Goal: Transaction & Acquisition: Obtain resource

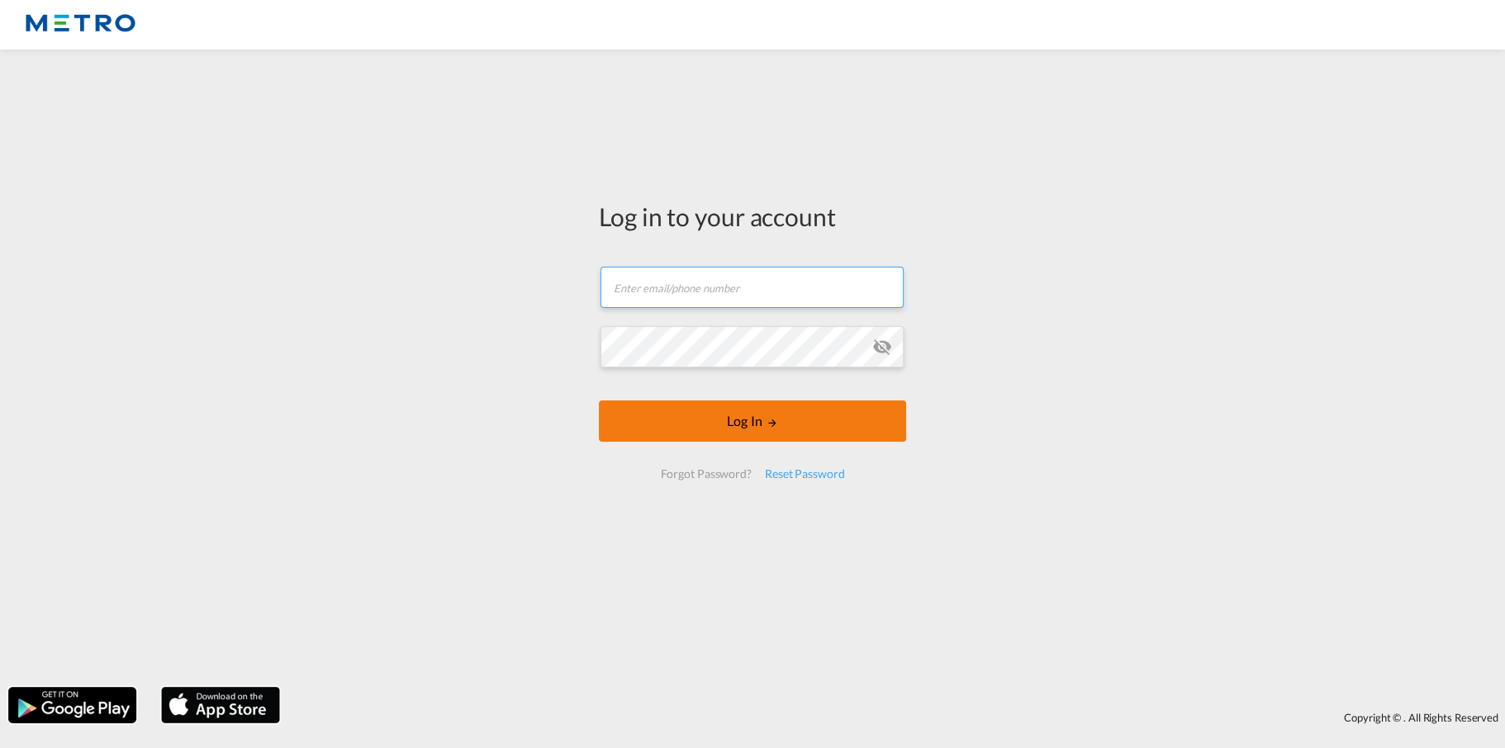
type input "[PERSON_NAME][EMAIL_ADDRESS][PERSON_NAME][DOMAIN_NAME]"
click at [738, 431] on button "Log In" at bounding box center [752, 421] width 307 height 41
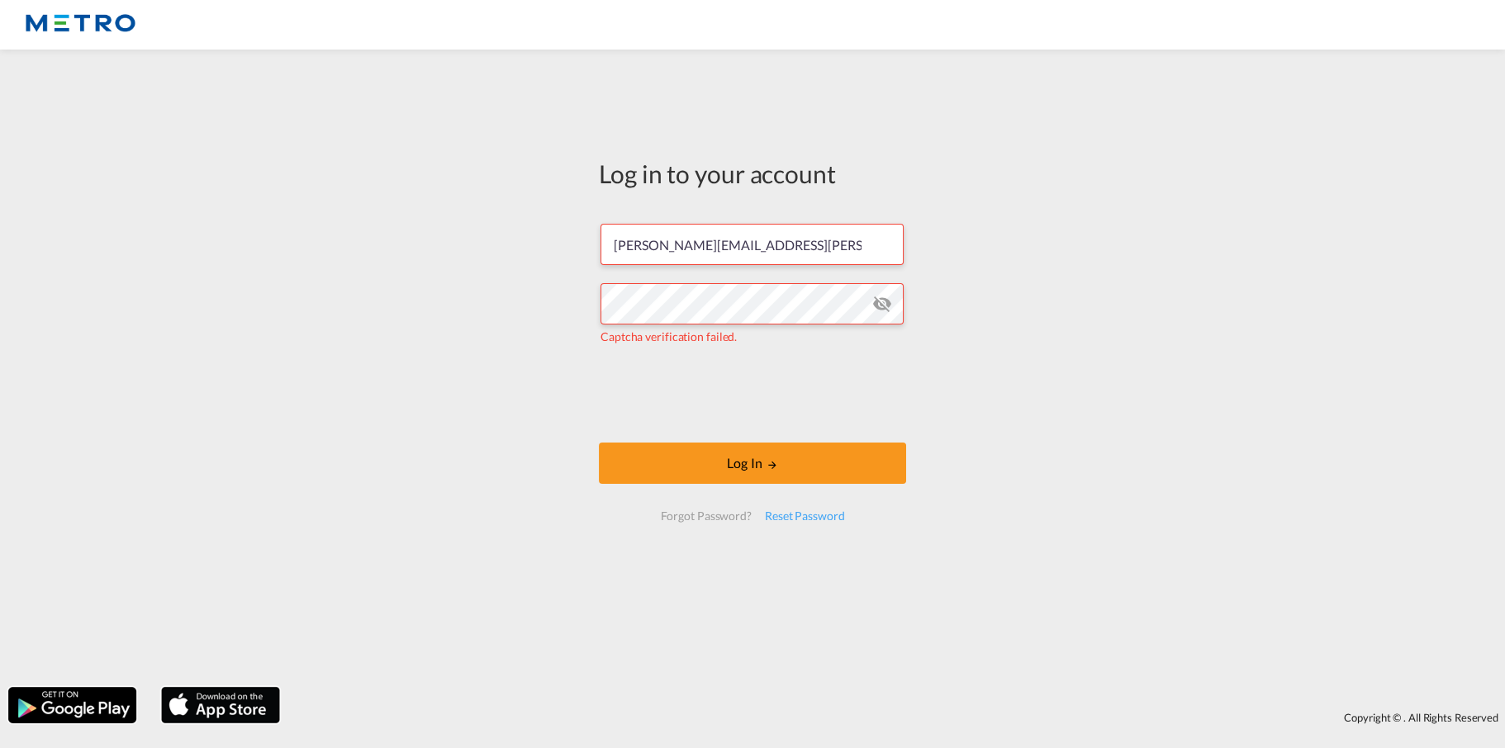
click at [577, 380] on div "Log in to your account [PERSON_NAME][EMAIL_ADDRESS][PERSON_NAME][DOMAIN_NAME] C…" at bounding box center [752, 368] width 1505 height 621
click at [780, 472] on button "Log In" at bounding box center [752, 463] width 307 height 41
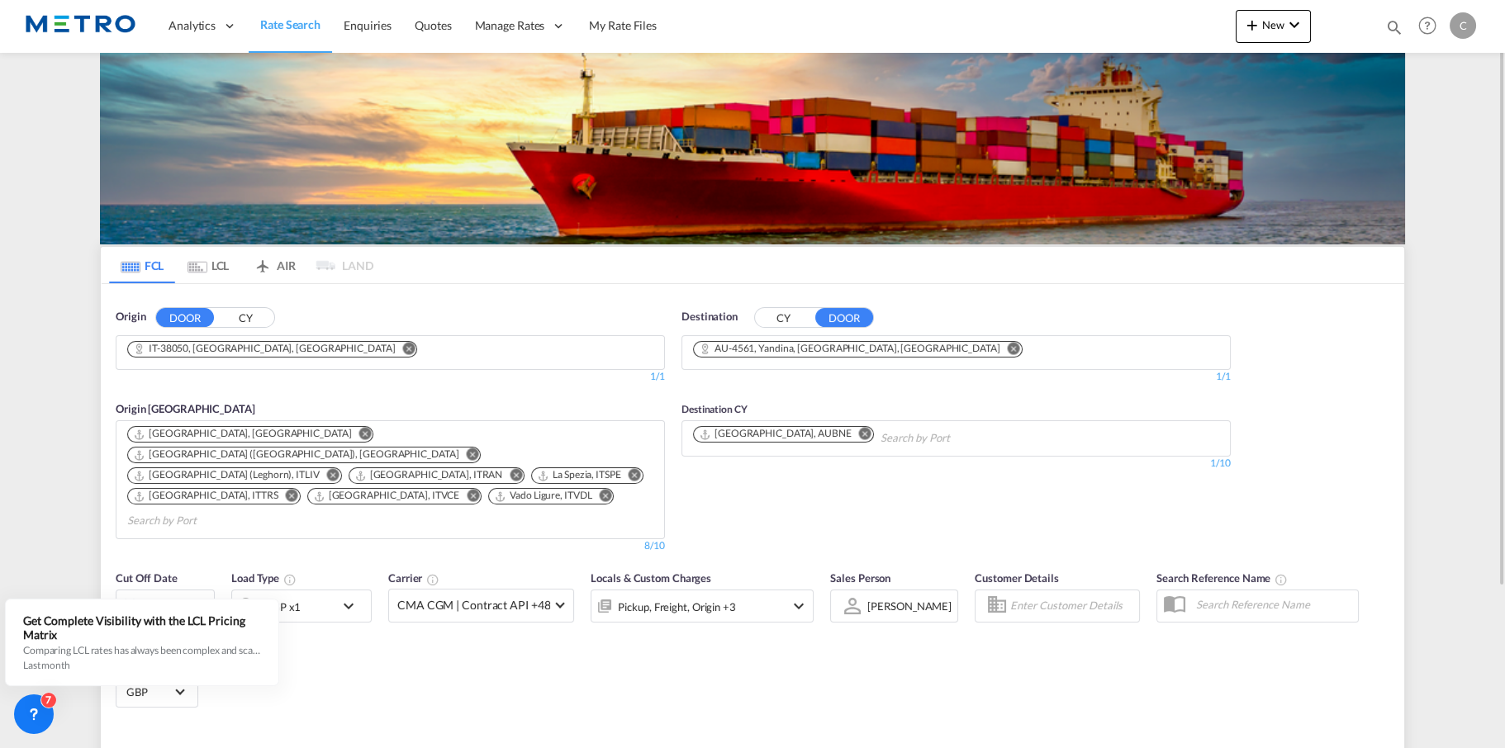
click at [408, 275] on md-tabs-canvas "FCL LCL AIR LAND FCL LCL AIR LAND" at bounding box center [753, 265] width 1304 height 36
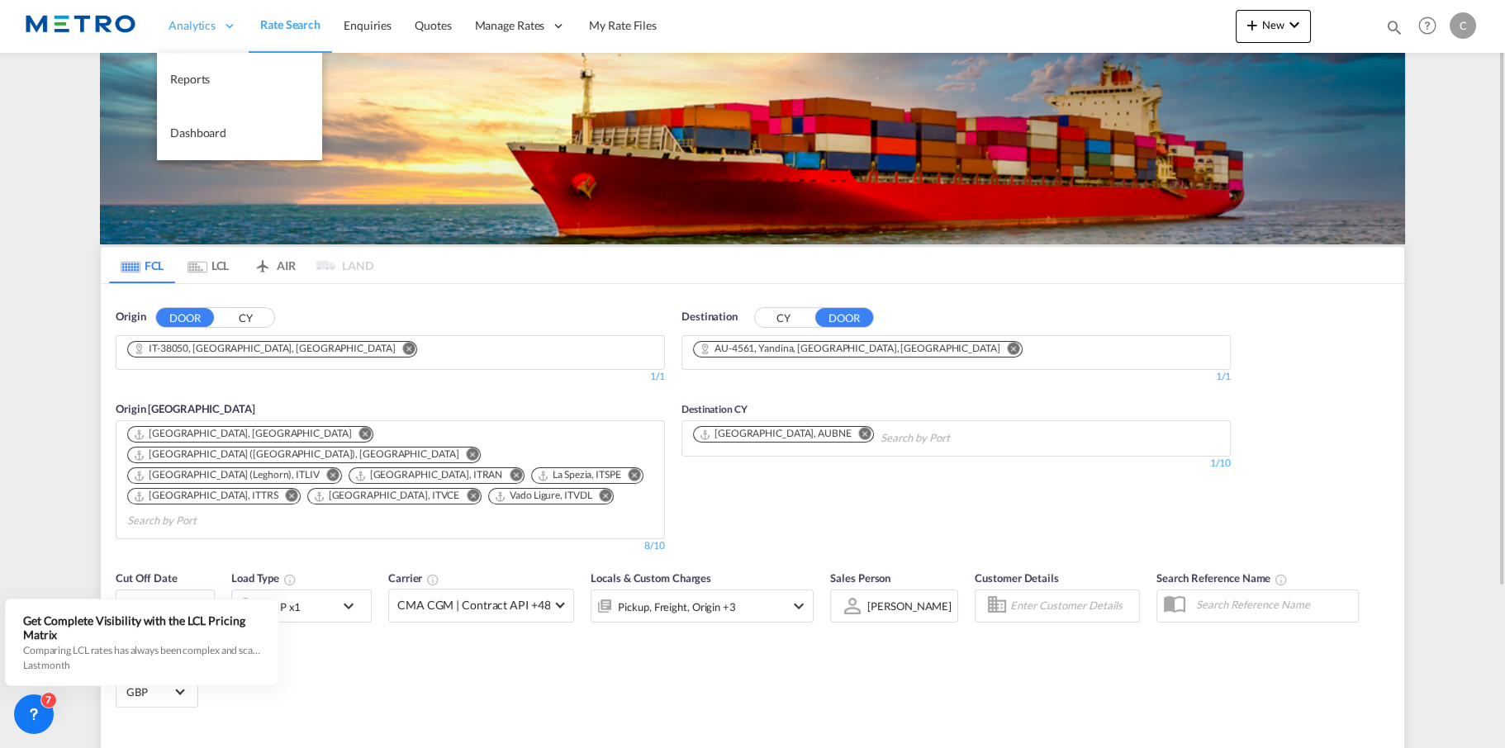
click at [203, 22] on span "Analytics" at bounding box center [192, 25] width 47 height 17
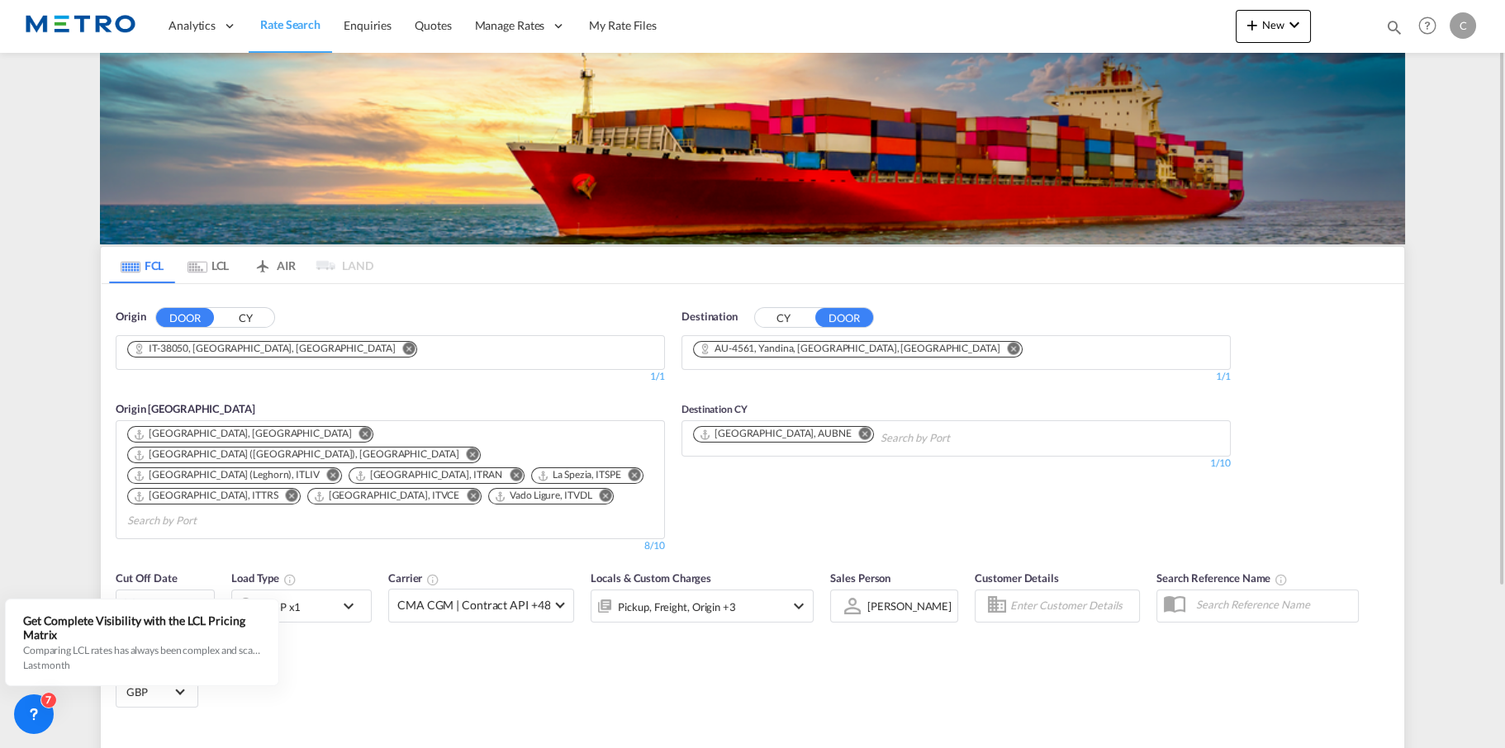
click at [297, 21] on span "Rate Search" at bounding box center [290, 24] width 60 height 14
click at [403, 349] on md-icon "Remove" at bounding box center [409, 348] width 12 height 12
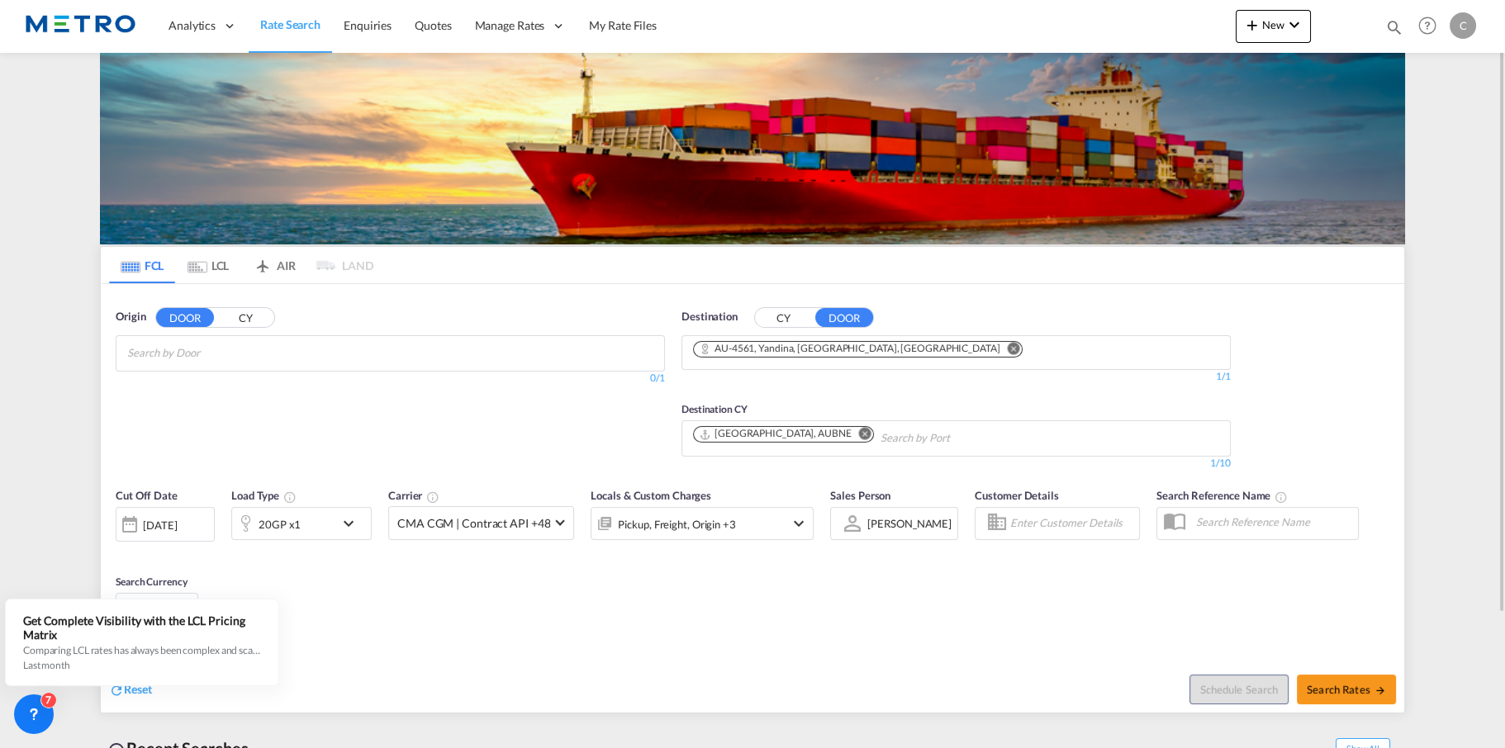
click at [250, 324] on button "CY" at bounding box center [245, 317] width 58 height 19
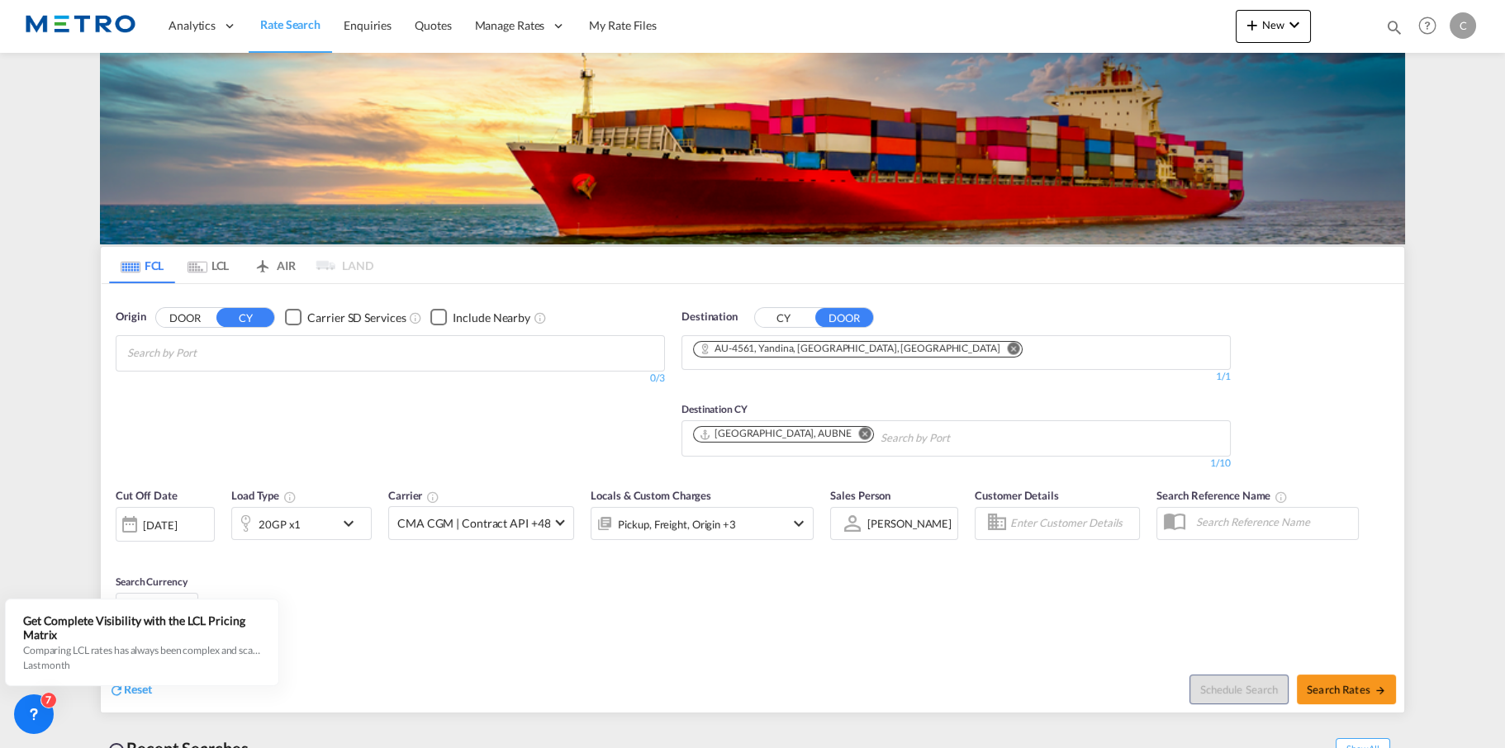
click at [248, 355] on input "Search by Port" at bounding box center [205, 353] width 157 height 26
click at [790, 313] on button "CY" at bounding box center [784, 317] width 58 height 19
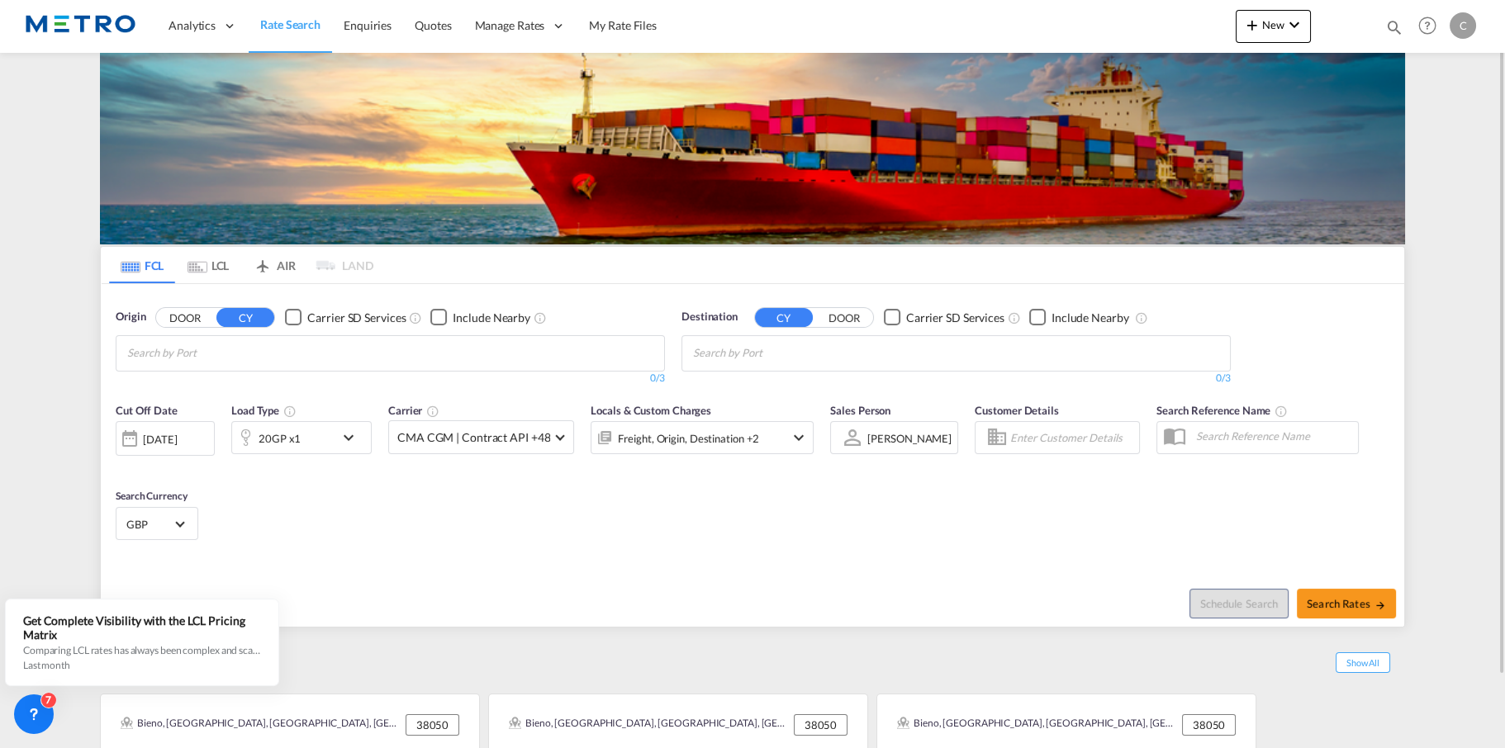
click at [856, 347] on md-chips-wrap "Chips container with autocompletion. Enter the text area, type text to search, …" at bounding box center [774, 351] width 166 height 31
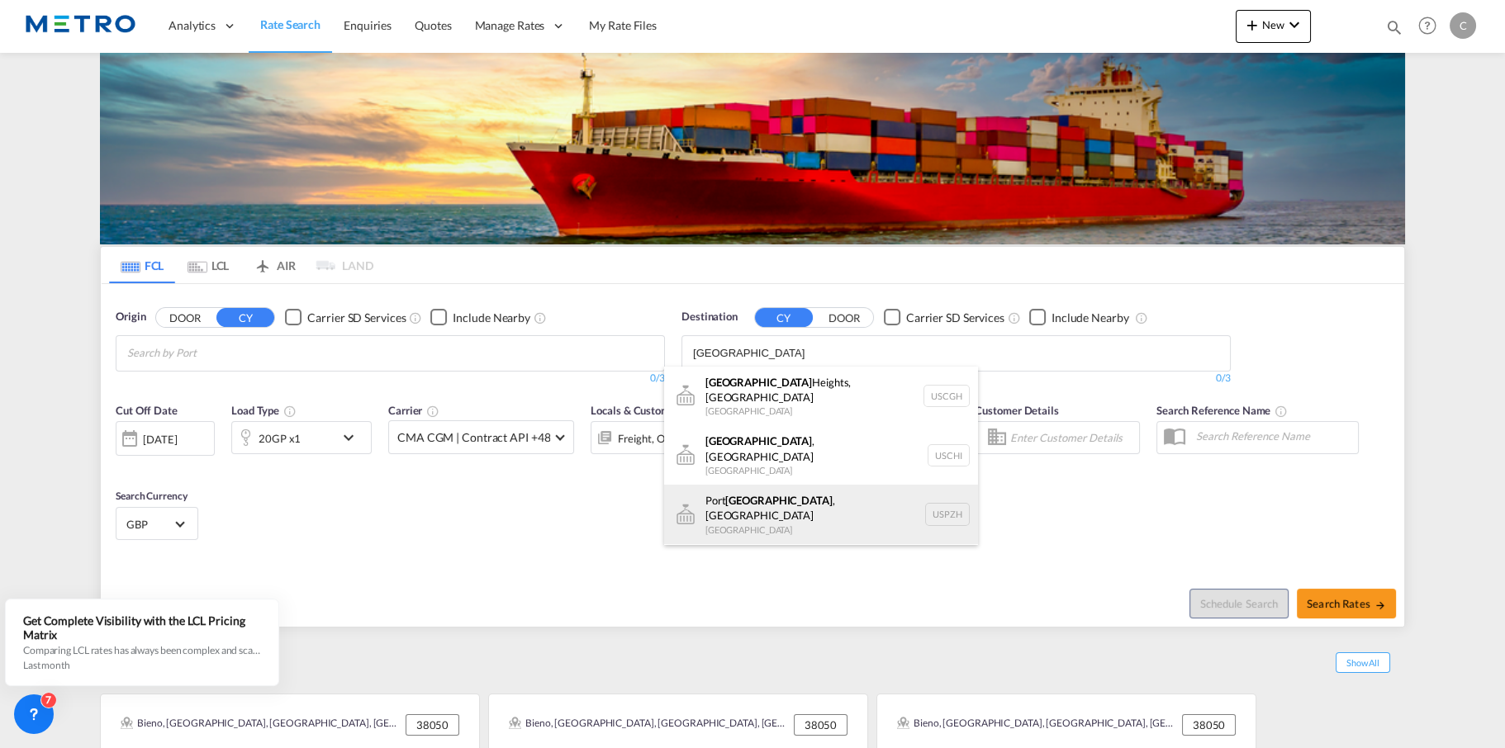
scroll to position [19, 0]
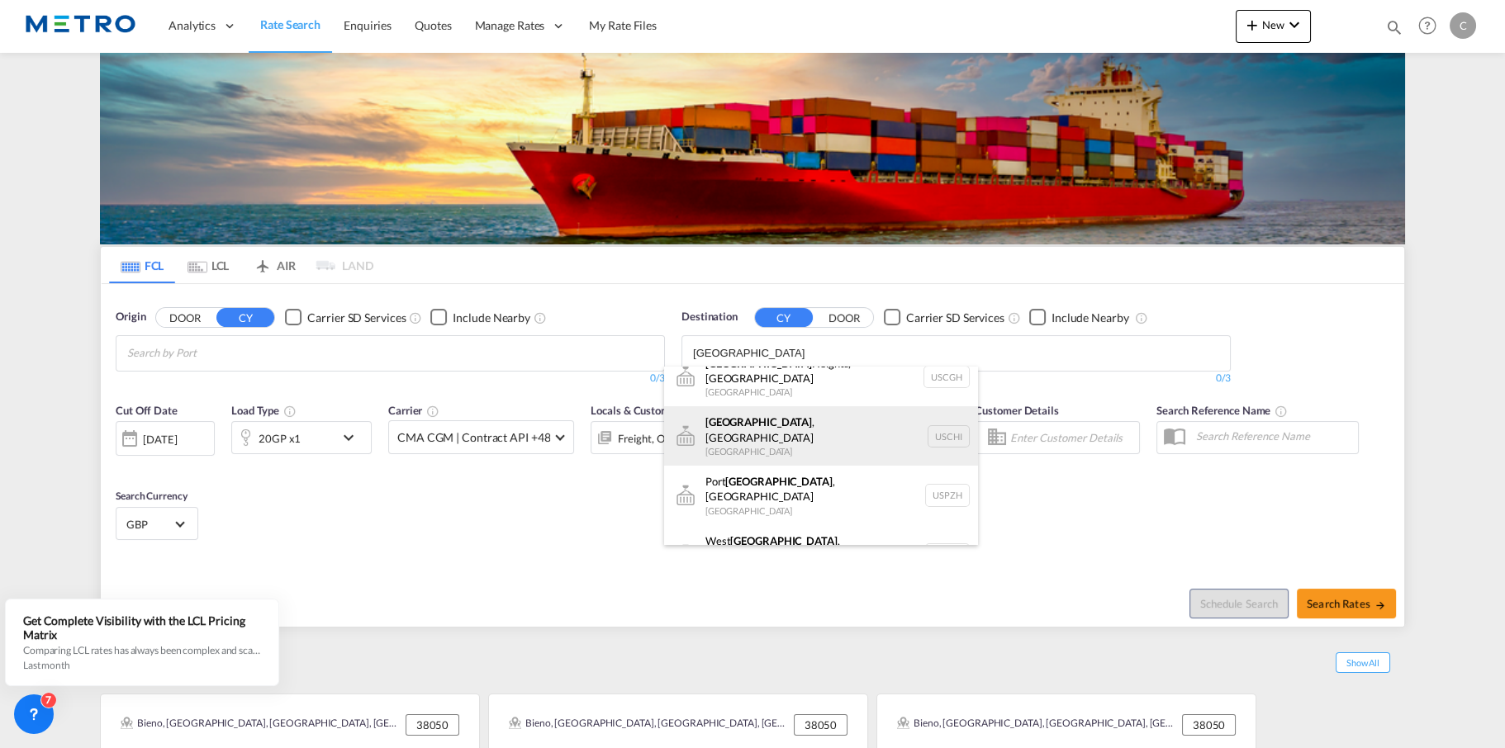
type input "[GEOGRAPHIC_DATA]"
click at [938, 423] on div "[GEOGRAPHIC_DATA] , [GEOGRAPHIC_DATA] [GEOGRAPHIC_DATA] [GEOGRAPHIC_DATA]" at bounding box center [821, 435] width 314 height 59
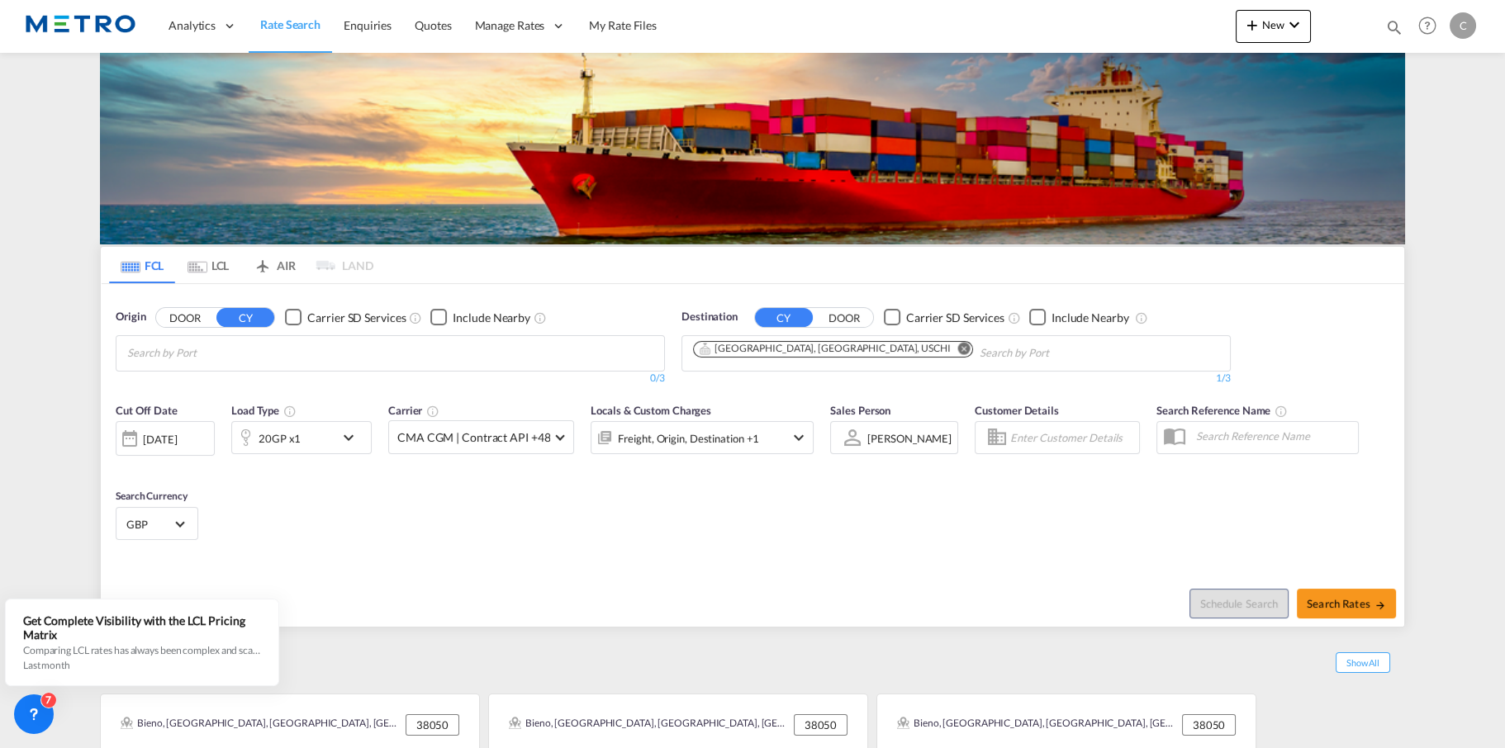
scroll to position [0, 0]
click at [539, 366] on body "Analytics Reports Dashboard Rate Search Enquiries Quotes" at bounding box center [752, 374] width 1505 height 748
click at [477, 344] on body "Analytics Reports Dashboard Rate Search Enquiries Quotes" at bounding box center [752, 374] width 1505 height 748
click at [173, 385] on div "[GEOGRAPHIC_DATA] [GEOGRAPHIC_DATA] [GEOGRAPHIC_DATA]" at bounding box center [255, 389] width 314 height 45
type input "f"
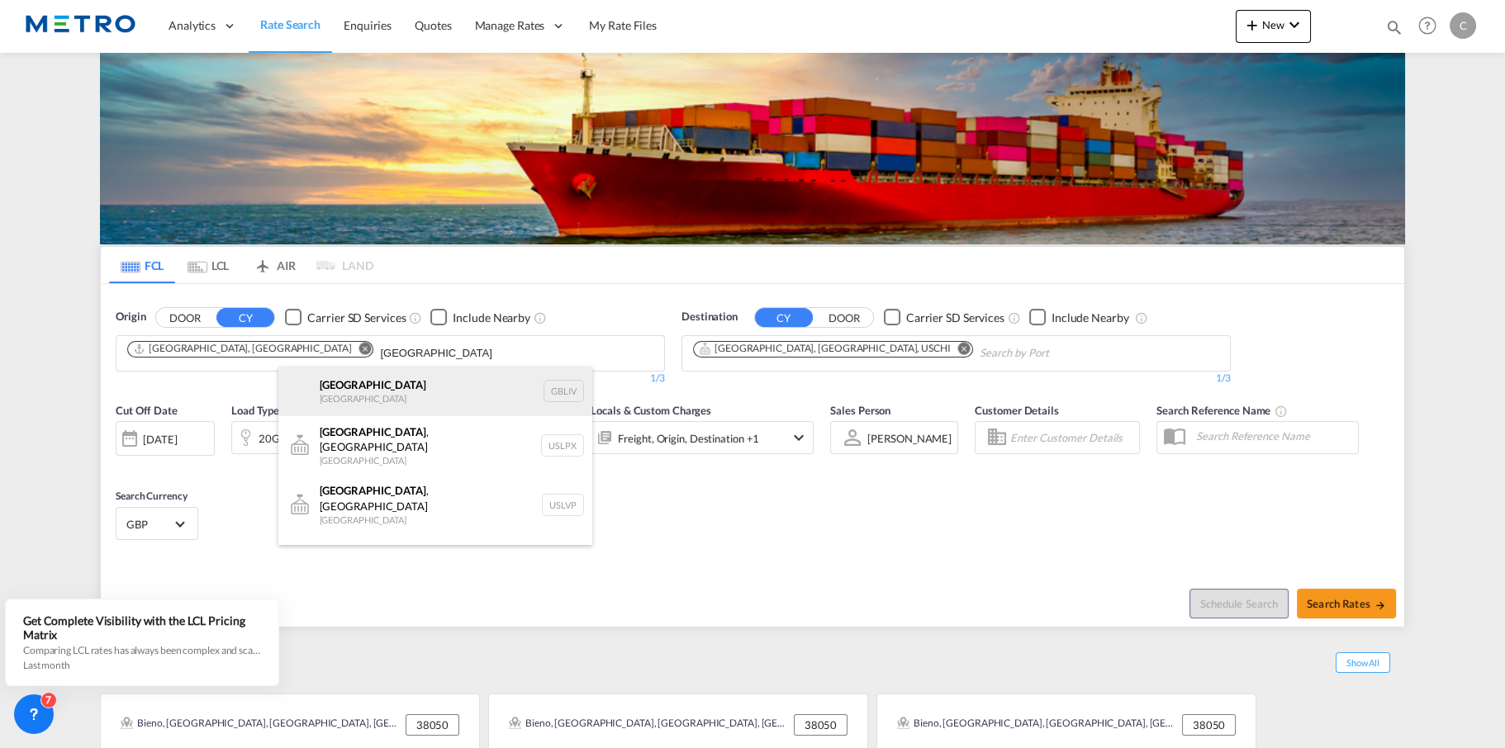
type input "[GEOGRAPHIC_DATA]"
click at [401, 380] on div "[GEOGRAPHIC_DATA] [GEOGRAPHIC_DATA] GBLIV" at bounding box center [435, 392] width 314 height 50
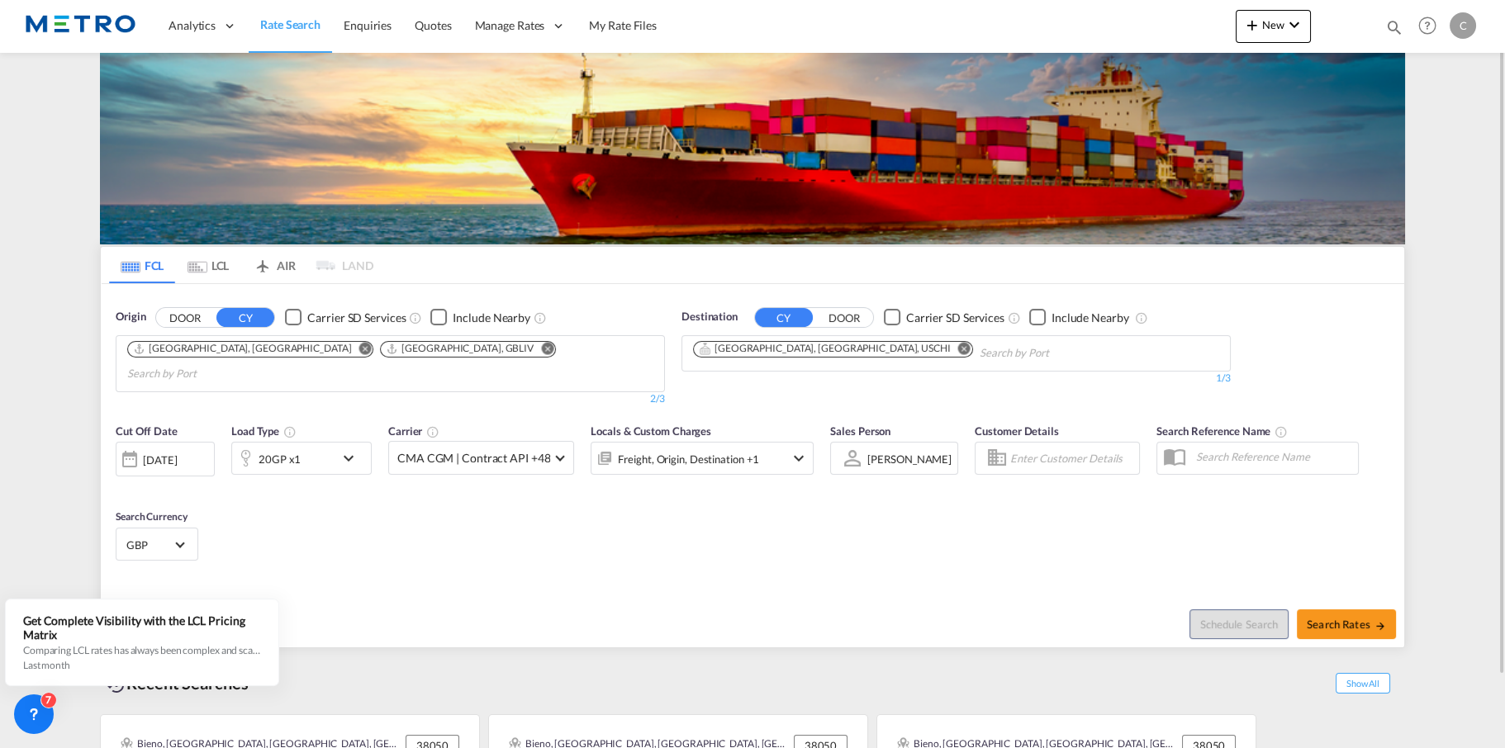
click at [520, 360] on body "Analytics Reports Dashboard Rate Search Enquiries Quotes" at bounding box center [752, 374] width 1505 height 748
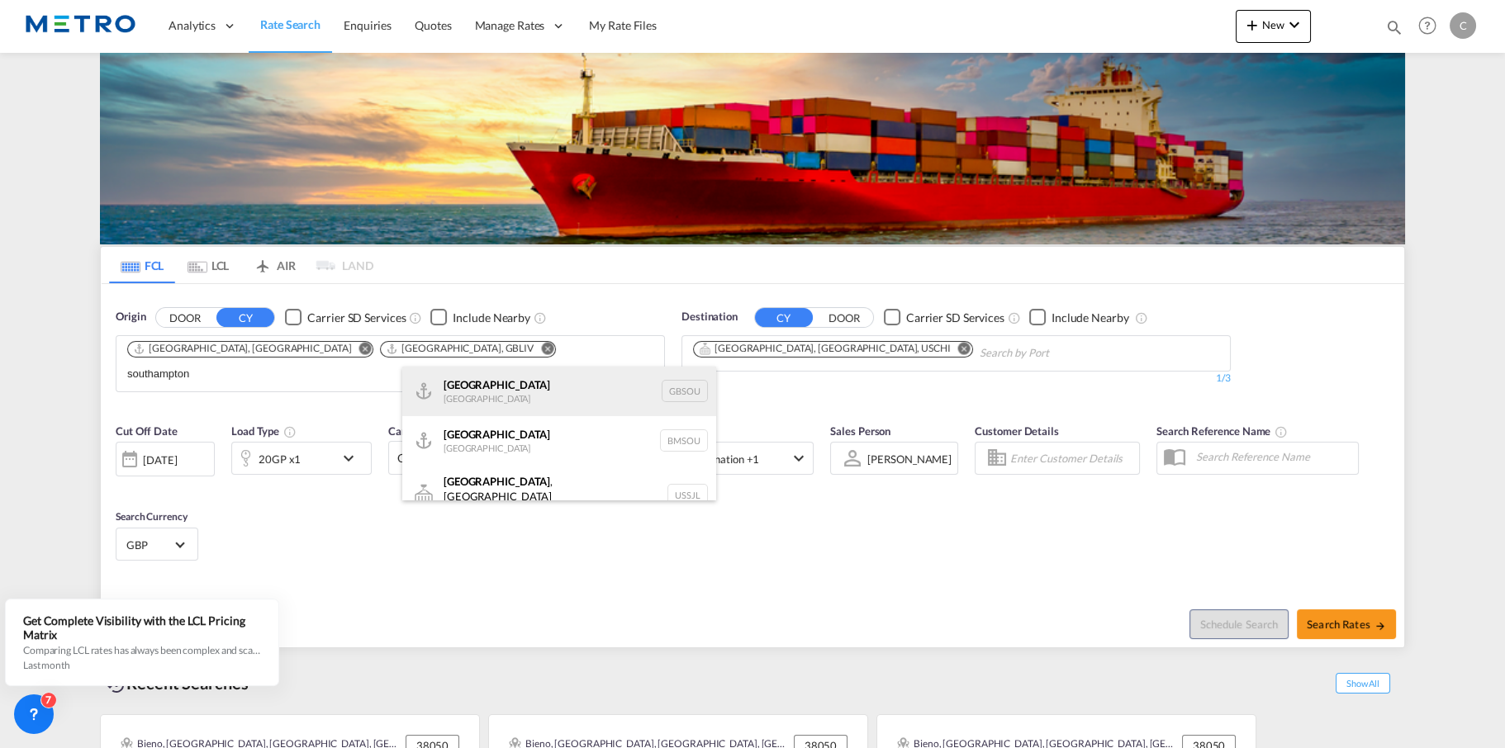
type input "southampton"
click at [527, 397] on div "[GEOGRAPHIC_DATA] [GEOGRAPHIC_DATA] GBSOU" at bounding box center [559, 392] width 314 height 50
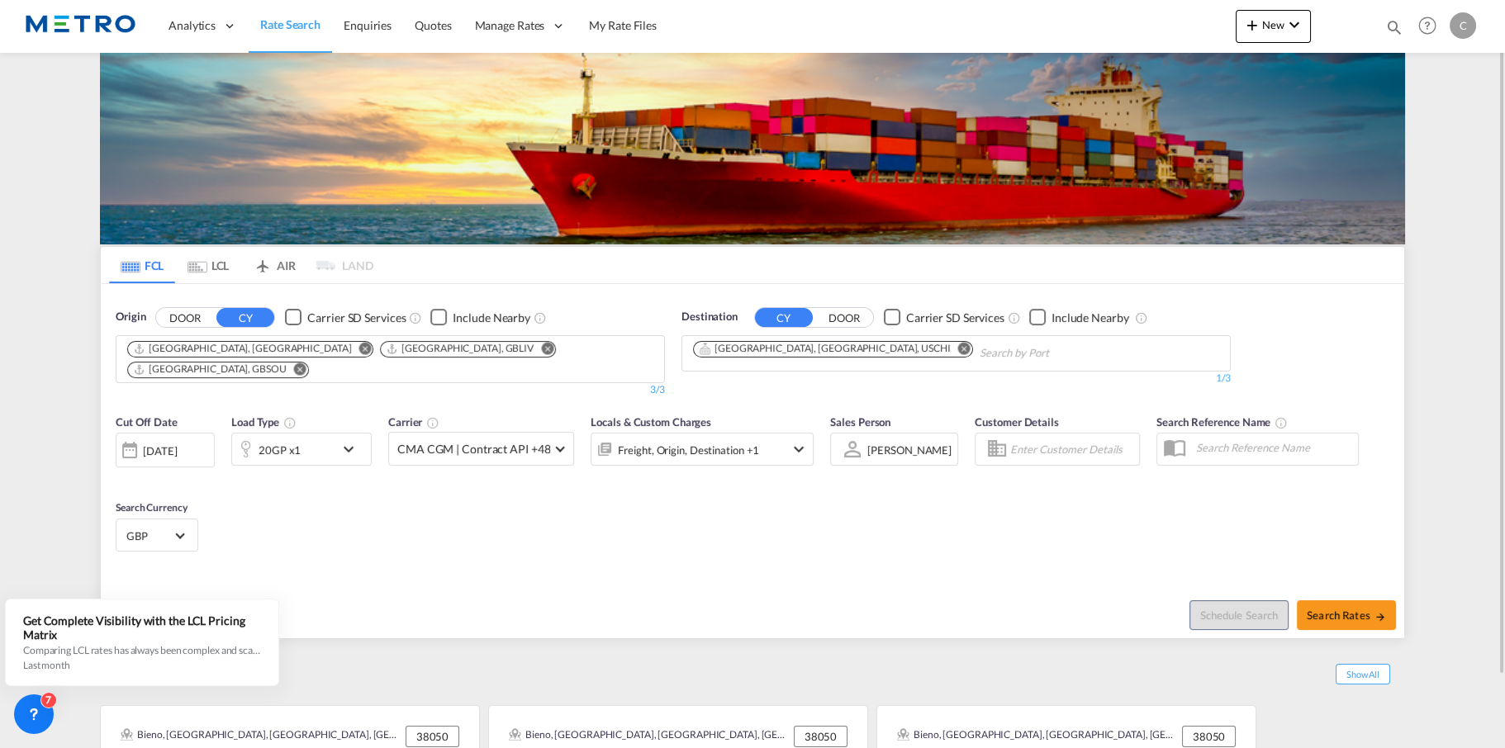
click at [682, 567] on div "Reset Schedule Search Search Rates" at bounding box center [753, 603] width 1304 height 72
click at [519, 433] on md-select-value "CMA CGM | Contract API +48" at bounding box center [481, 449] width 184 height 32
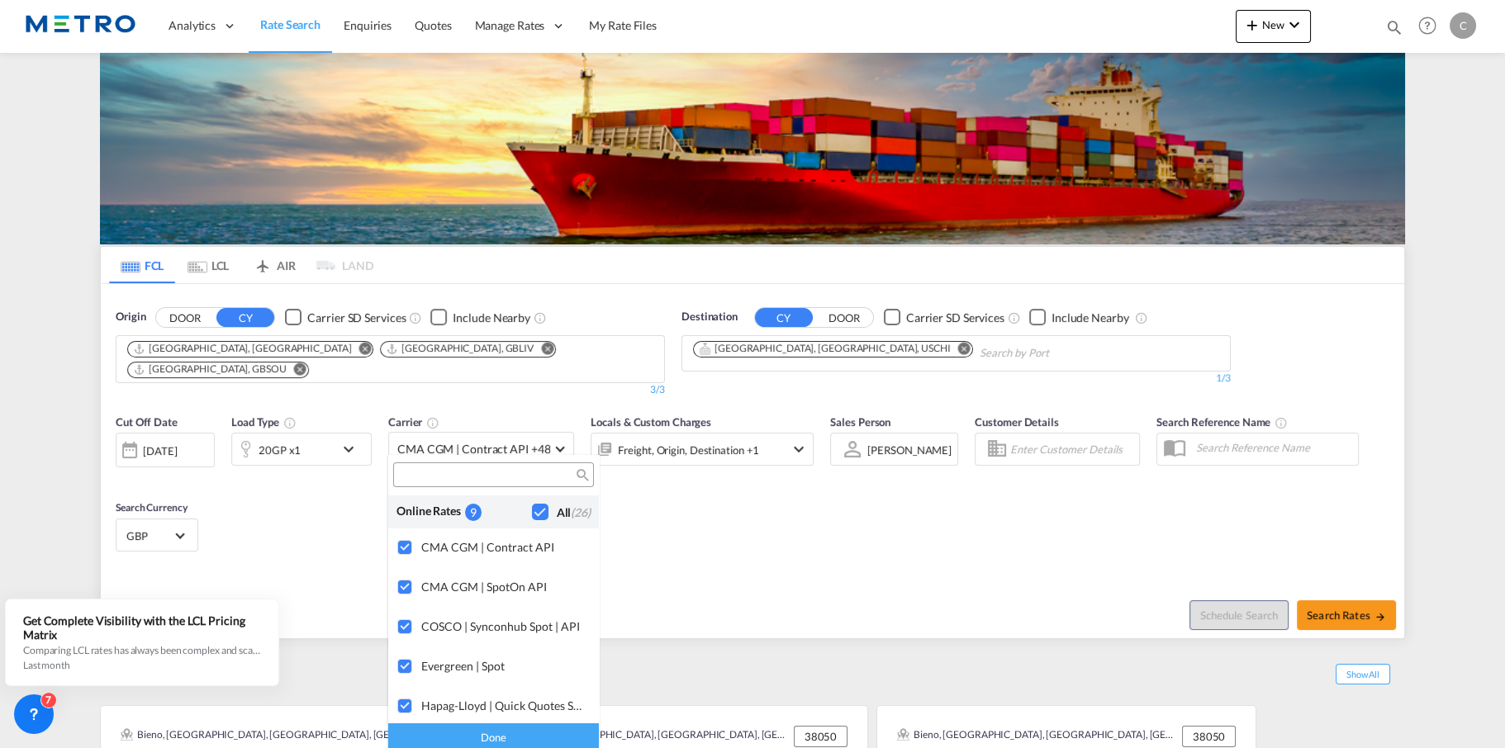
click at [532, 507] on div "Checkbox No Ink" at bounding box center [540, 512] width 17 height 17
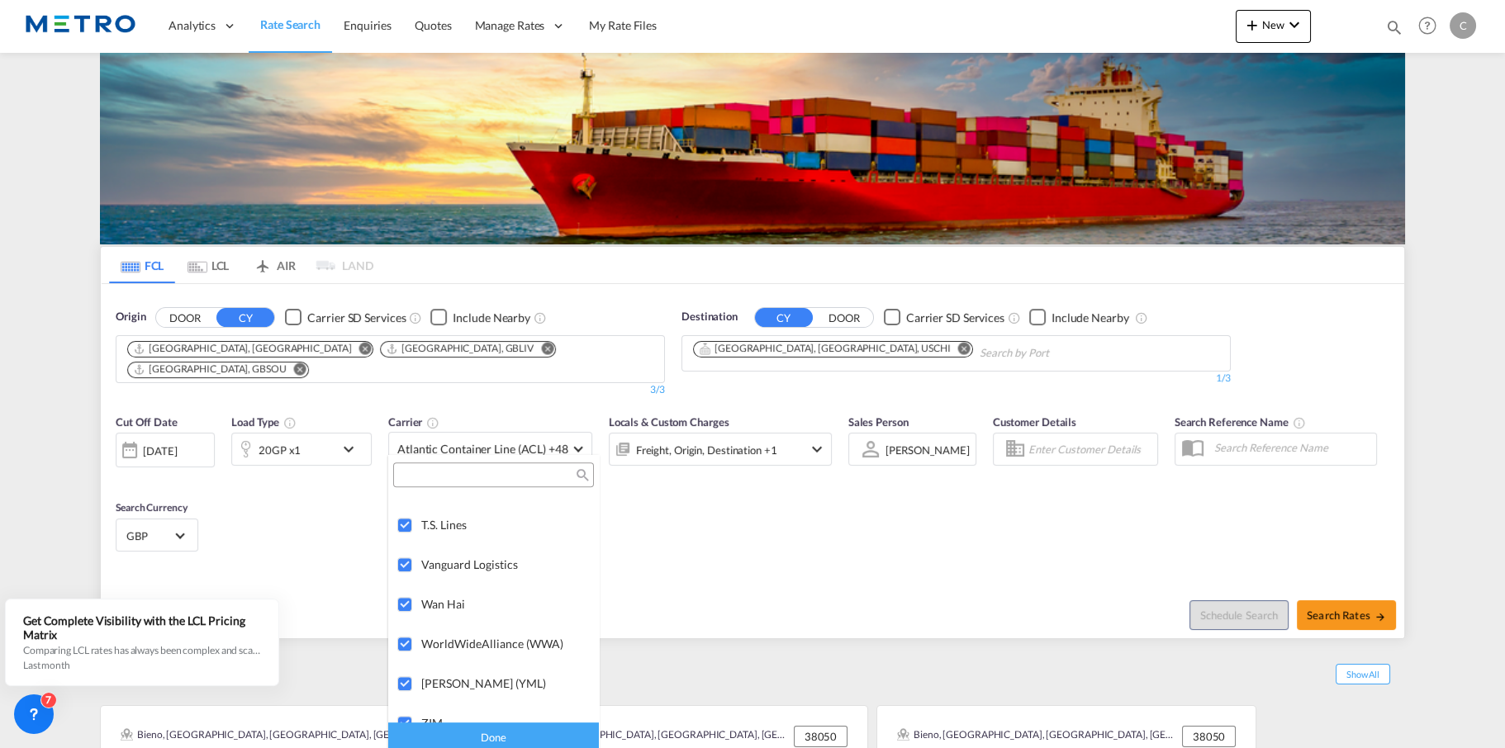
scroll to position [2454, 0]
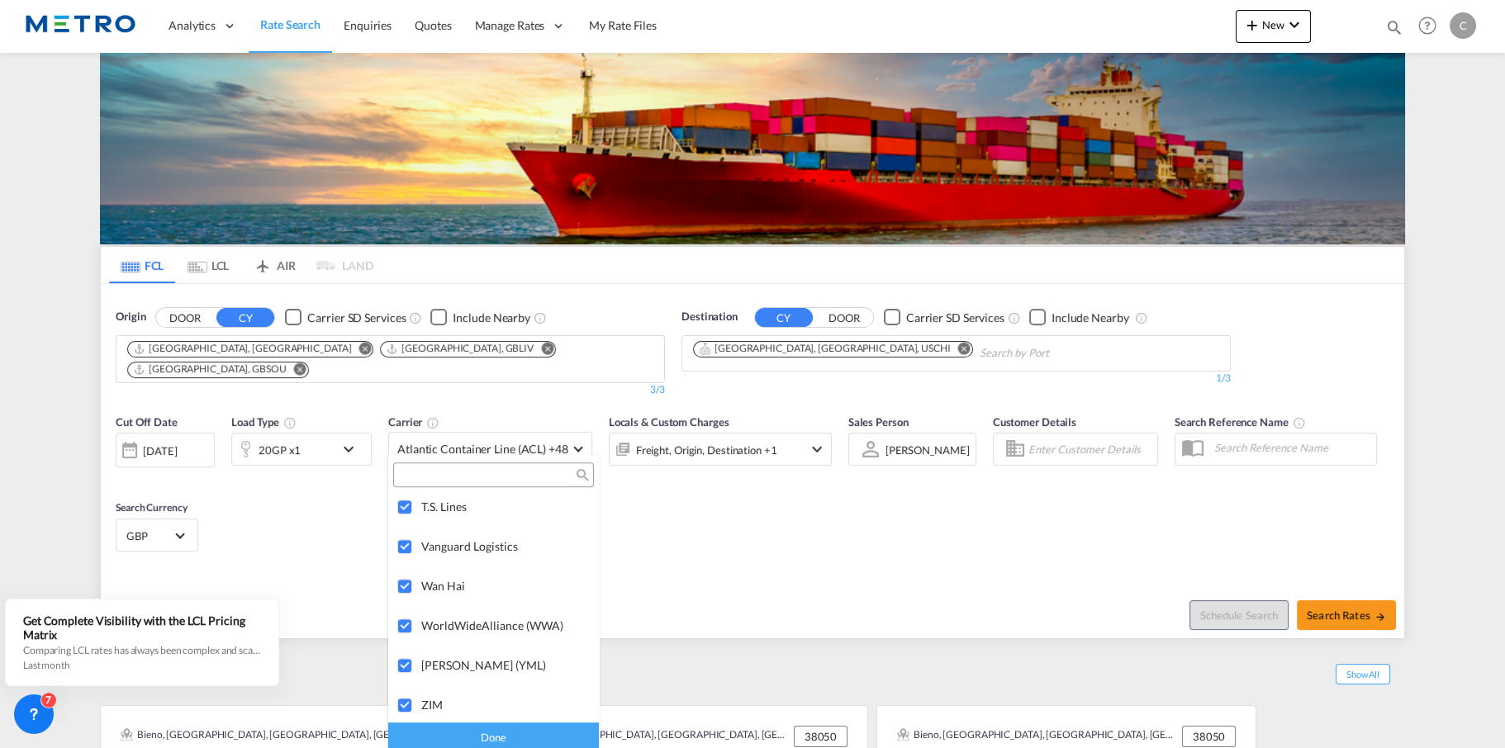
click at [315, 502] on md-backdrop at bounding box center [752, 374] width 1505 height 748
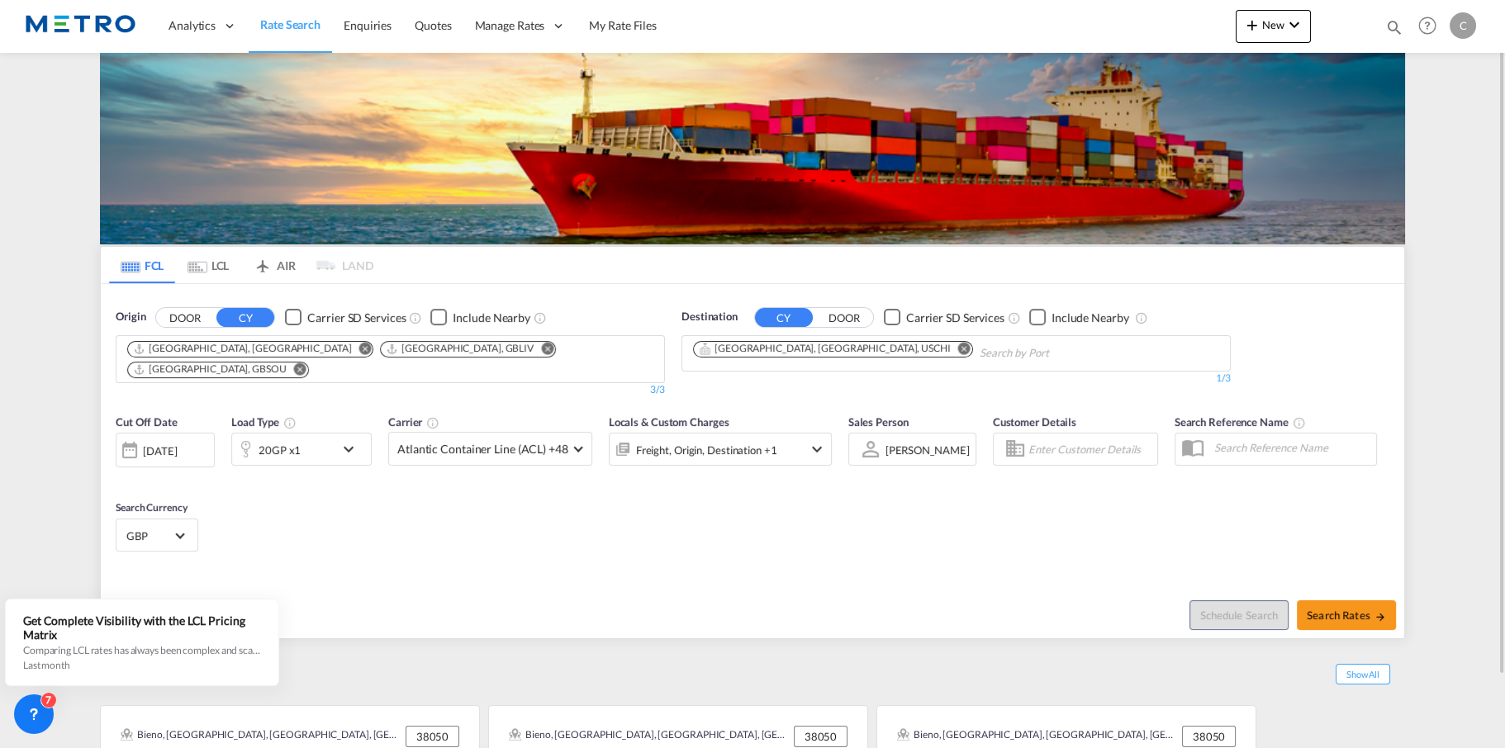
click at [336, 440] on div "20GP x1" at bounding box center [301, 449] width 140 height 33
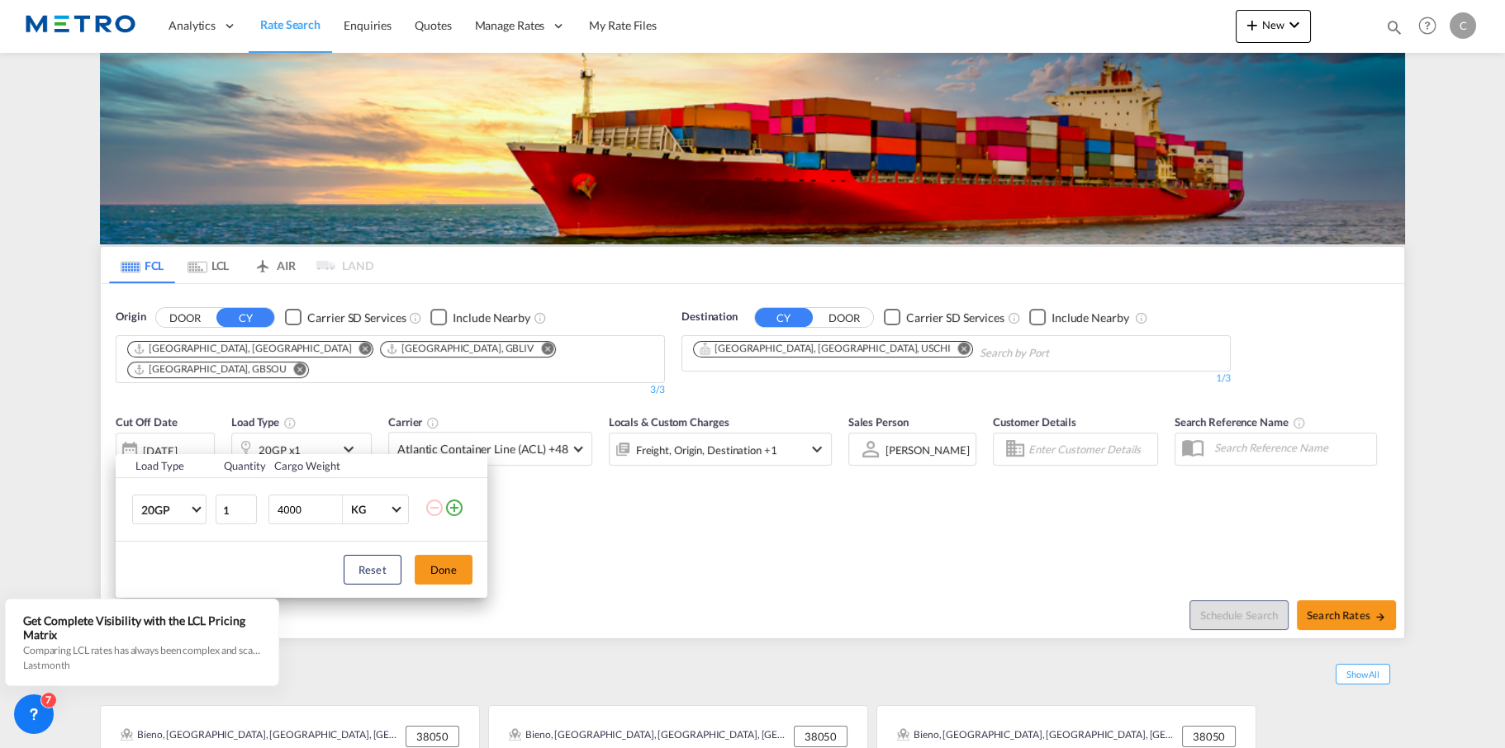
click at [456, 507] on md-icon "icon-plus-circle-outline" at bounding box center [454, 508] width 20 height 20
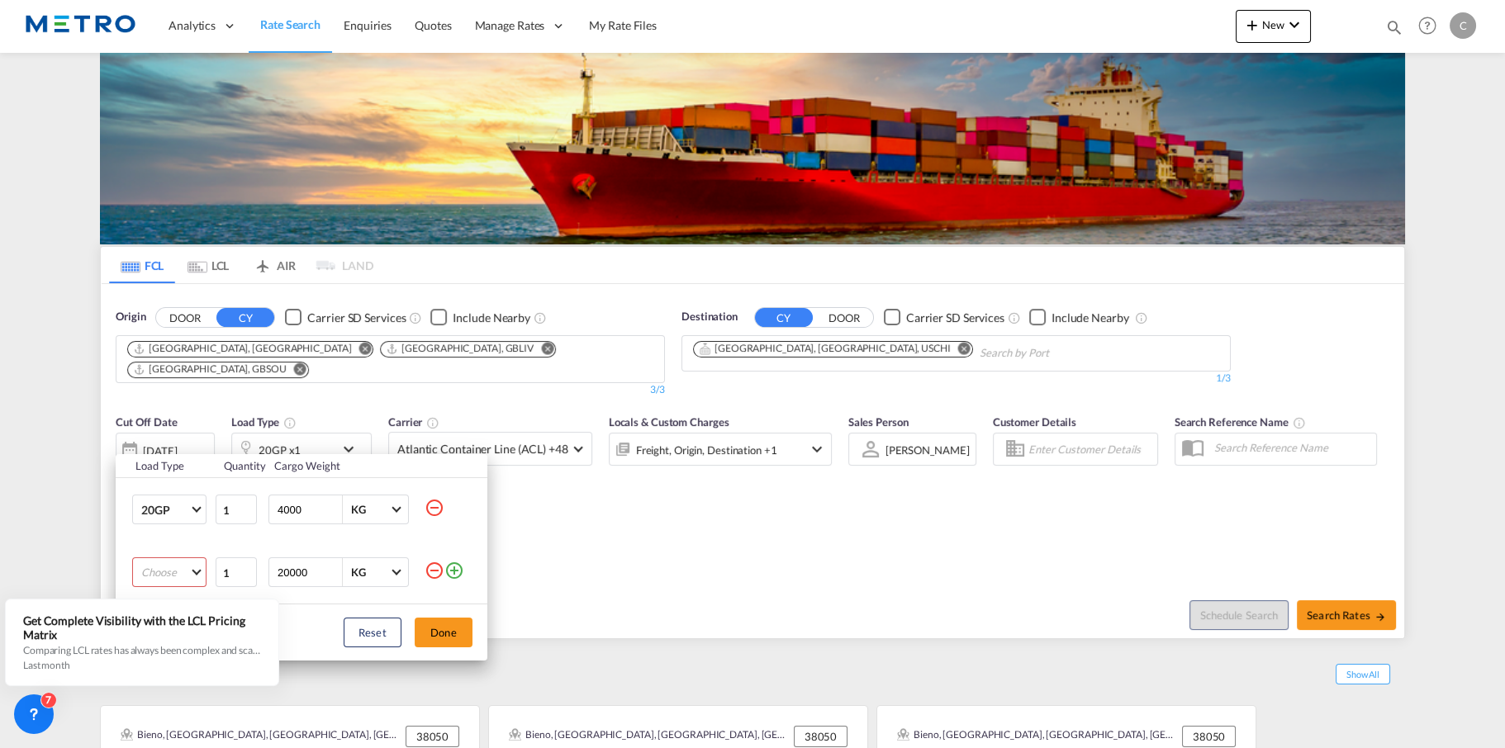
click at [177, 562] on md-select "Choose 20GP 40GP 40HC 45HC 20RE 40RE 40HR 20OT 40OT 20FR 40FR 40NR 20NR 45S 20T…" at bounding box center [169, 573] width 74 height 30
click at [55, 706] on md-backdrop at bounding box center [752, 374] width 1505 height 748
click at [615, 558] on div "Load Type Quantity Cargo Weight 20GP 20GP 40GP 40HC 45HC 20RE 40RE 40HR 20OT 40…" at bounding box center [752, 374] width 1505 height 748
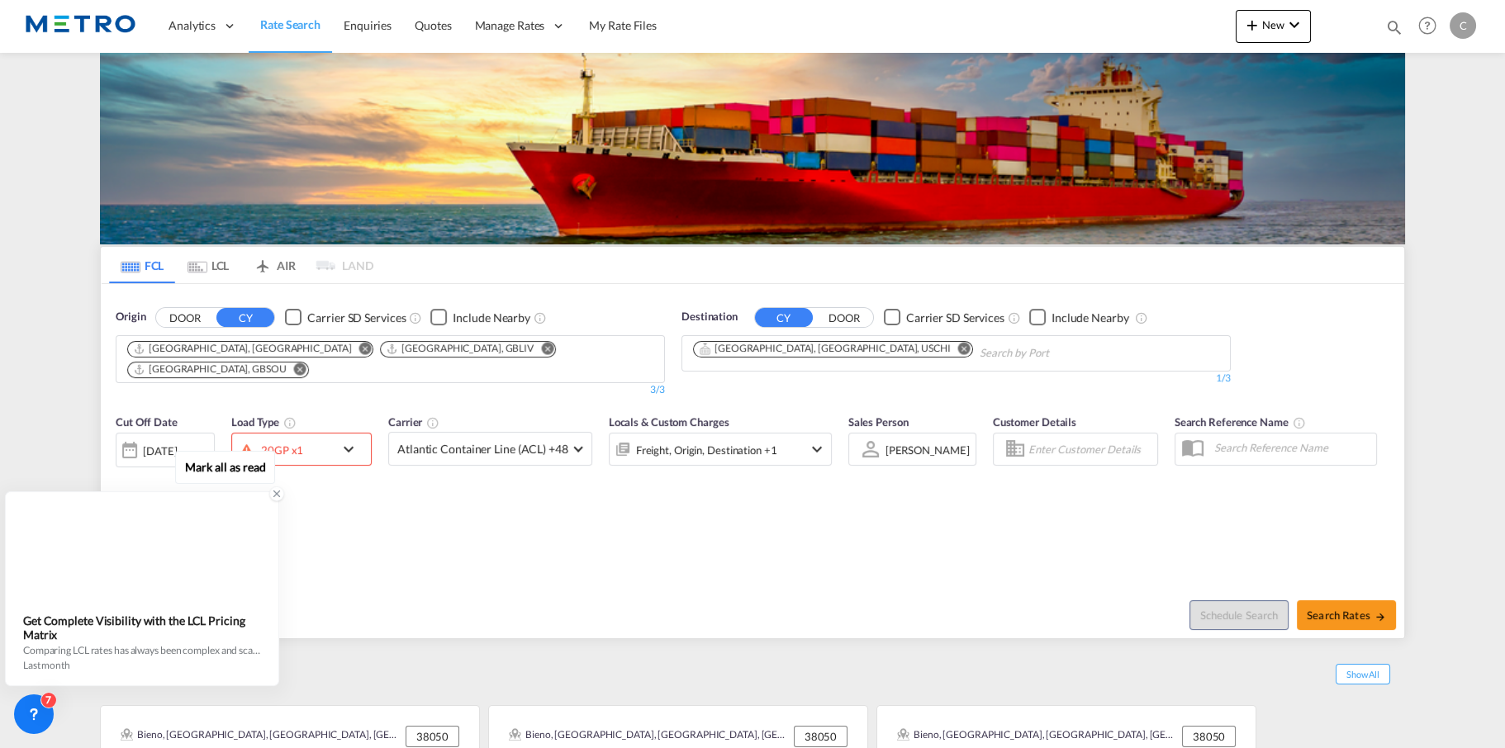
click at [277, 492] on icon at bounding box center [277, 494] width 12 height 12
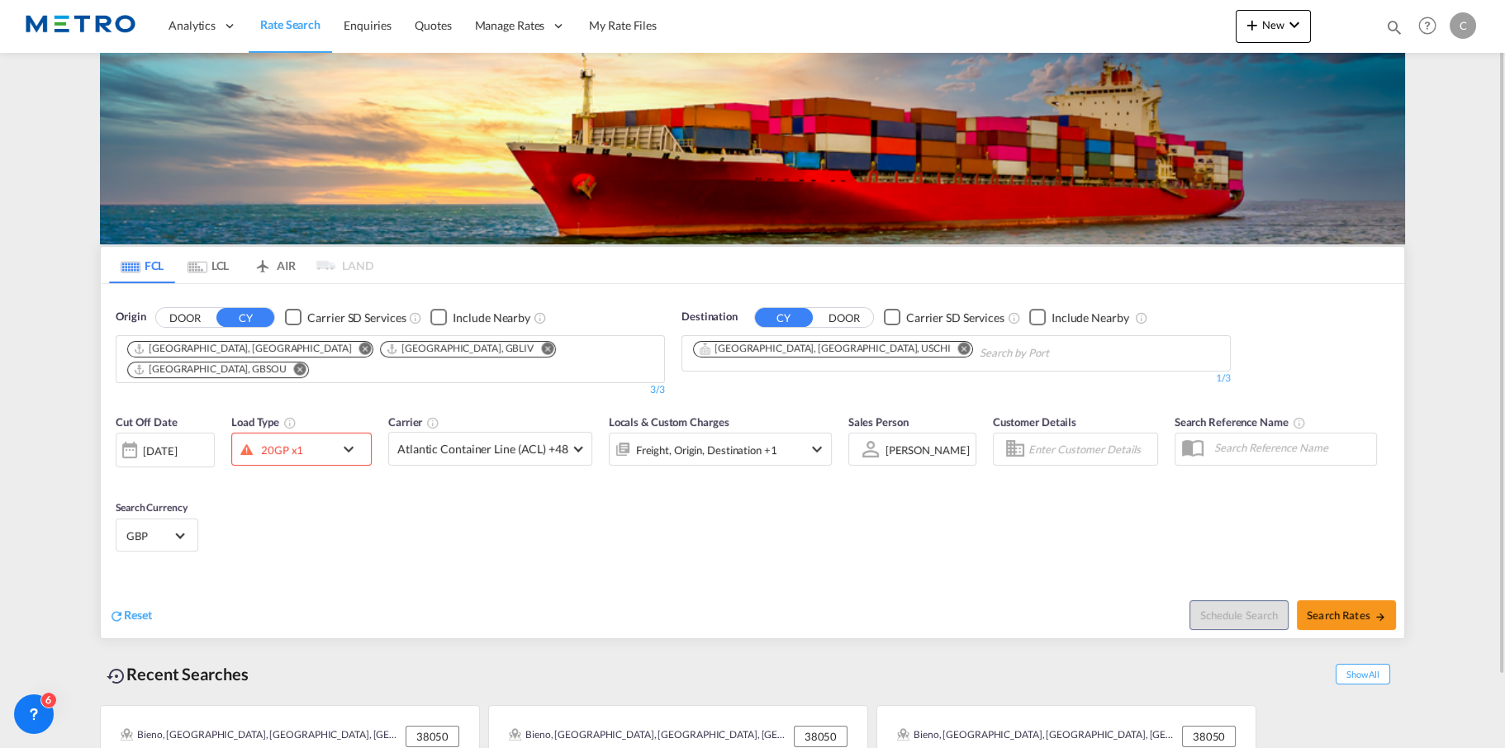
click at [318, 440] on div "20GP x1" at bounding box center [283, 449] width 102 height 25
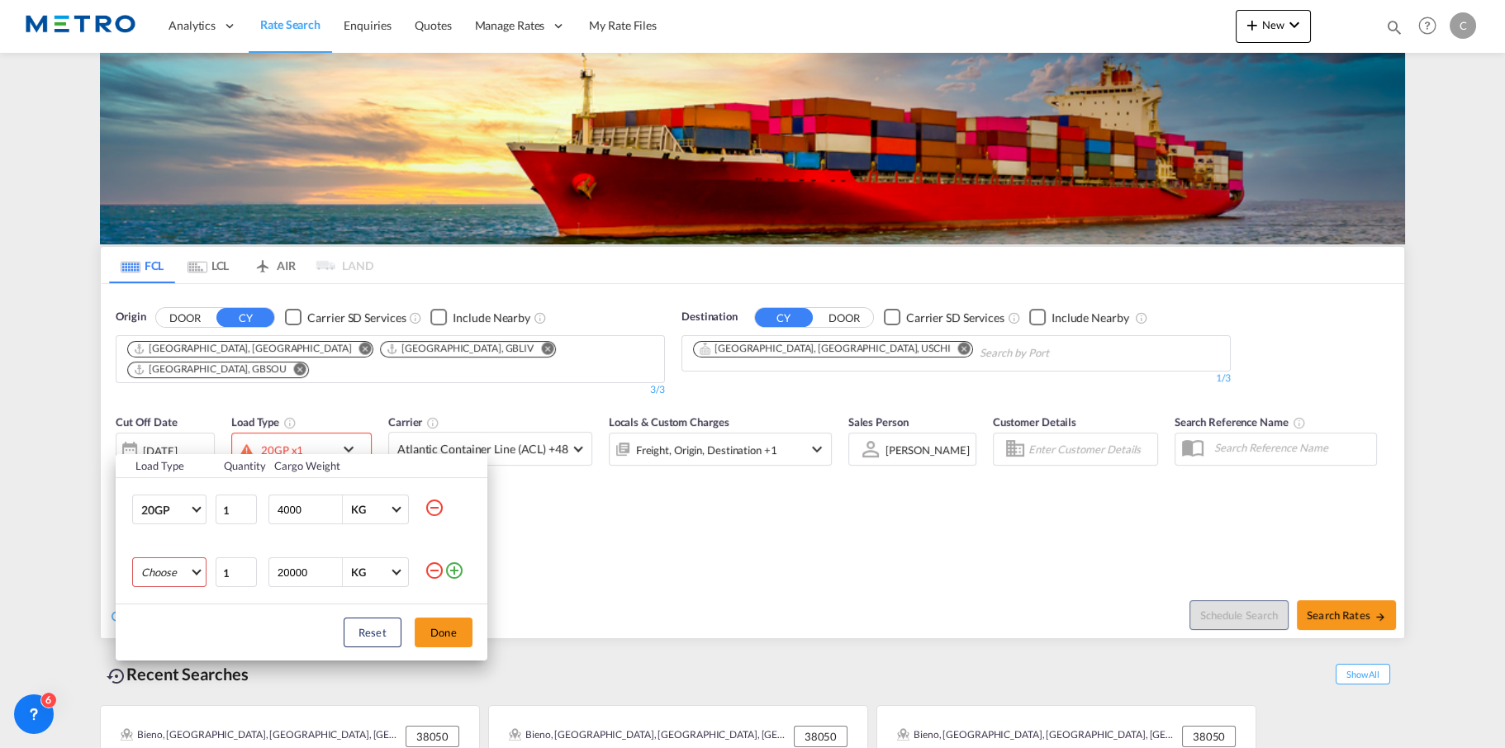
click at [169, 582] on md-select "Choose 20GP 40GP 40HC 45HC 20RE 40RE 40HR 20OT 40OT 20FR 40FR 40NR 20NR 45S 20T…" at bounding box center [169, 573] width 74 height 30
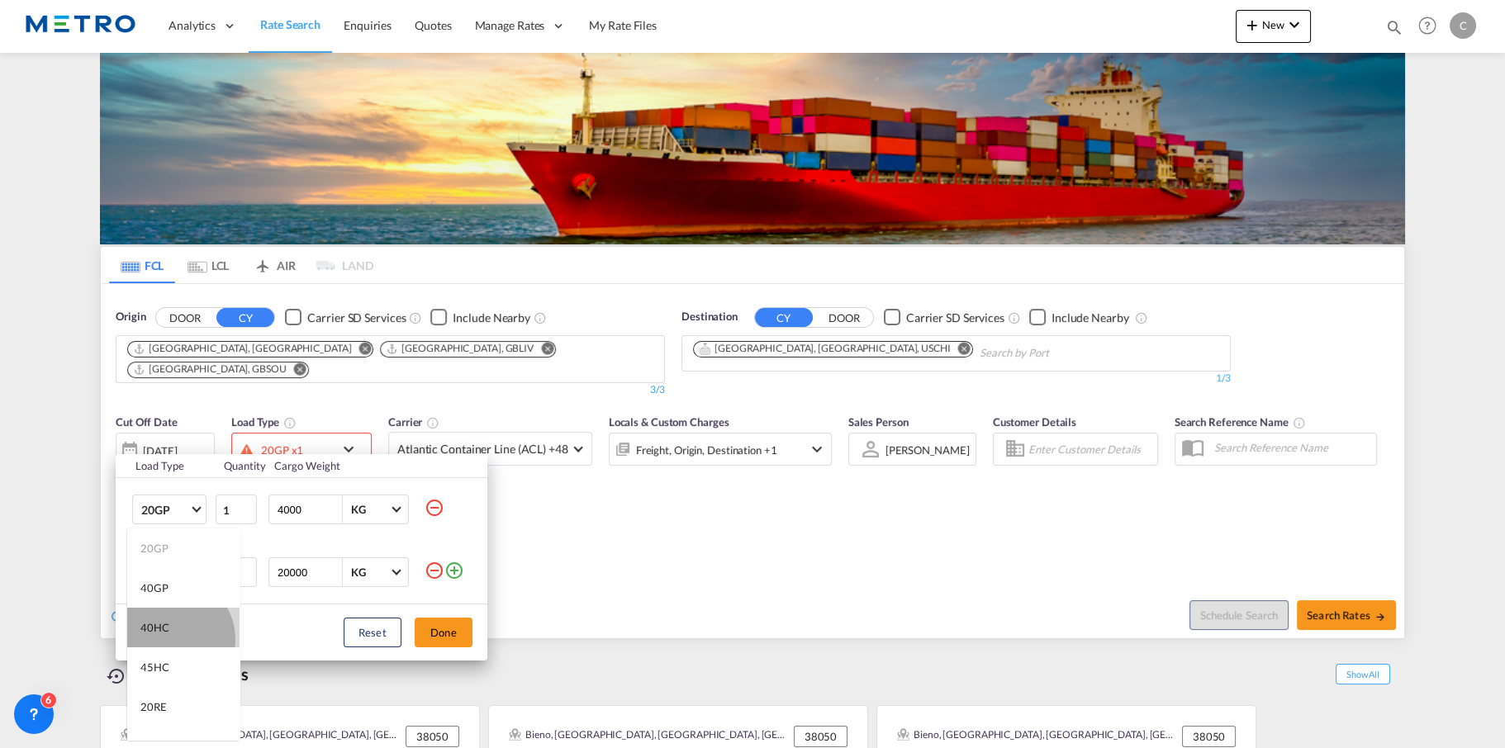
click at [172, 639] on md-option "40HC" at bounding box center [183, 628] width 112 height 40
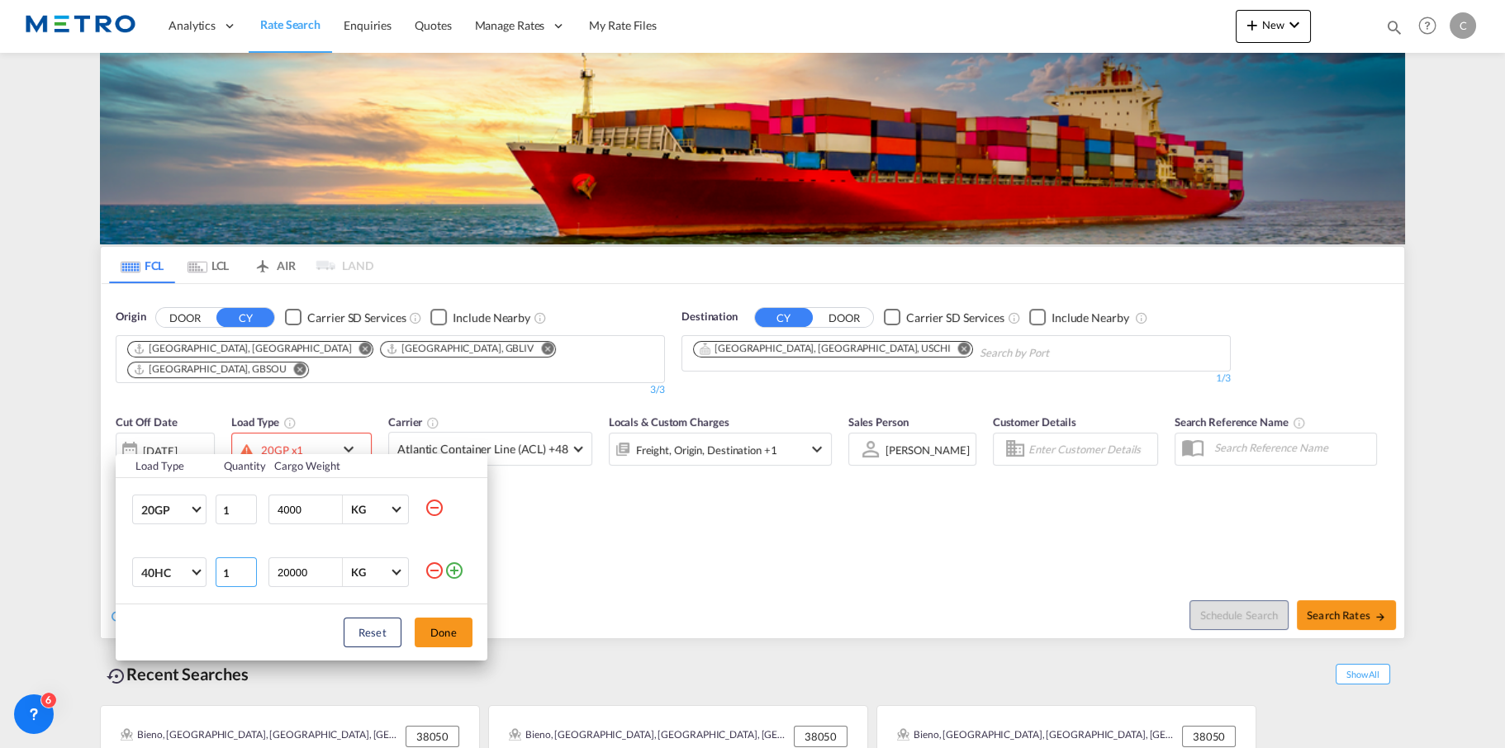
click at [235, 574] on input "1" at bounding box center [236, 573] width 41 height 30
drag, startPoint x: 235, startPoint y: 574, endPoint x: 222, endPoint y: 574, distance: 13.2
click at [222, 574] on input "1" at bounding box center [236, 573] width 41 height 30
type input "2"
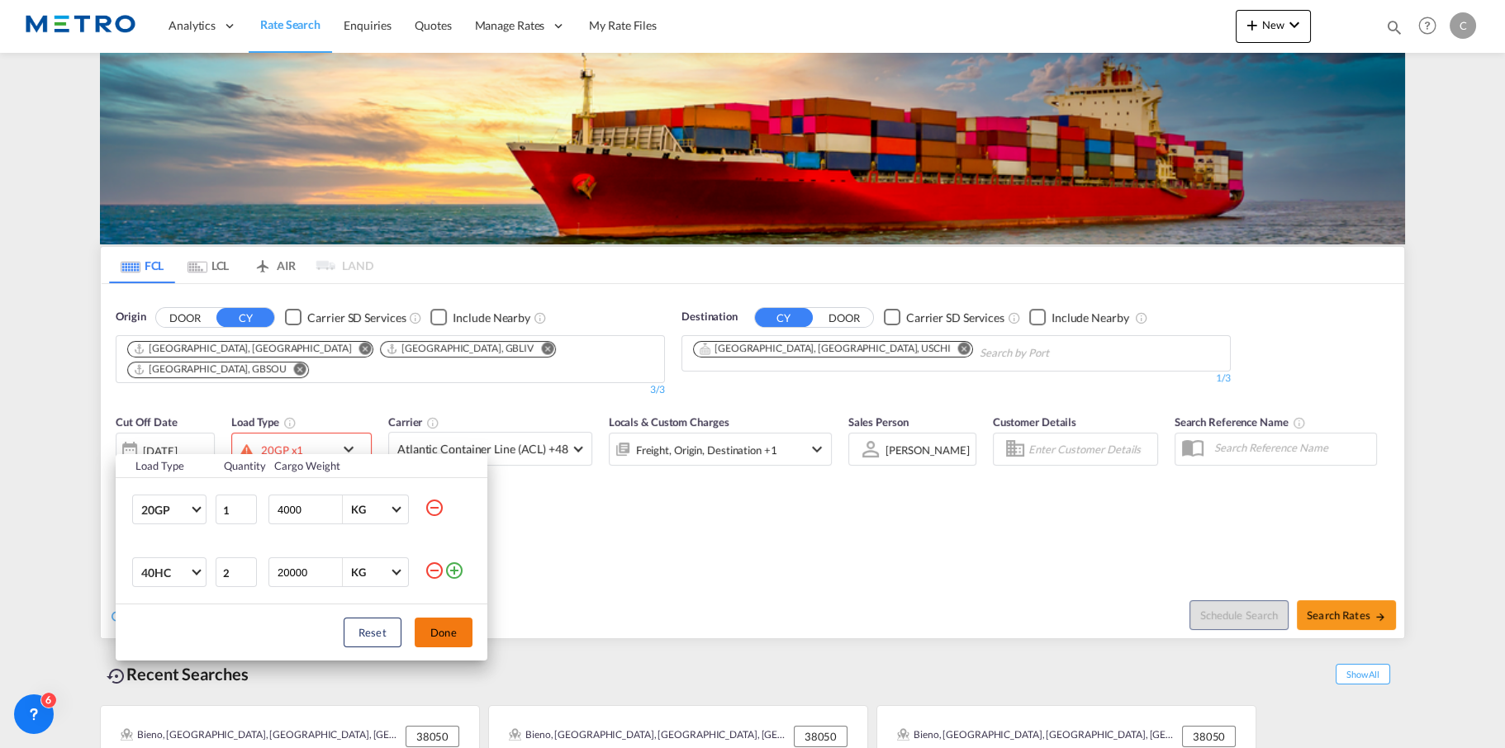
click at [421, 628] on button "Done" at bounding box center [444, 633] width 58 height 30
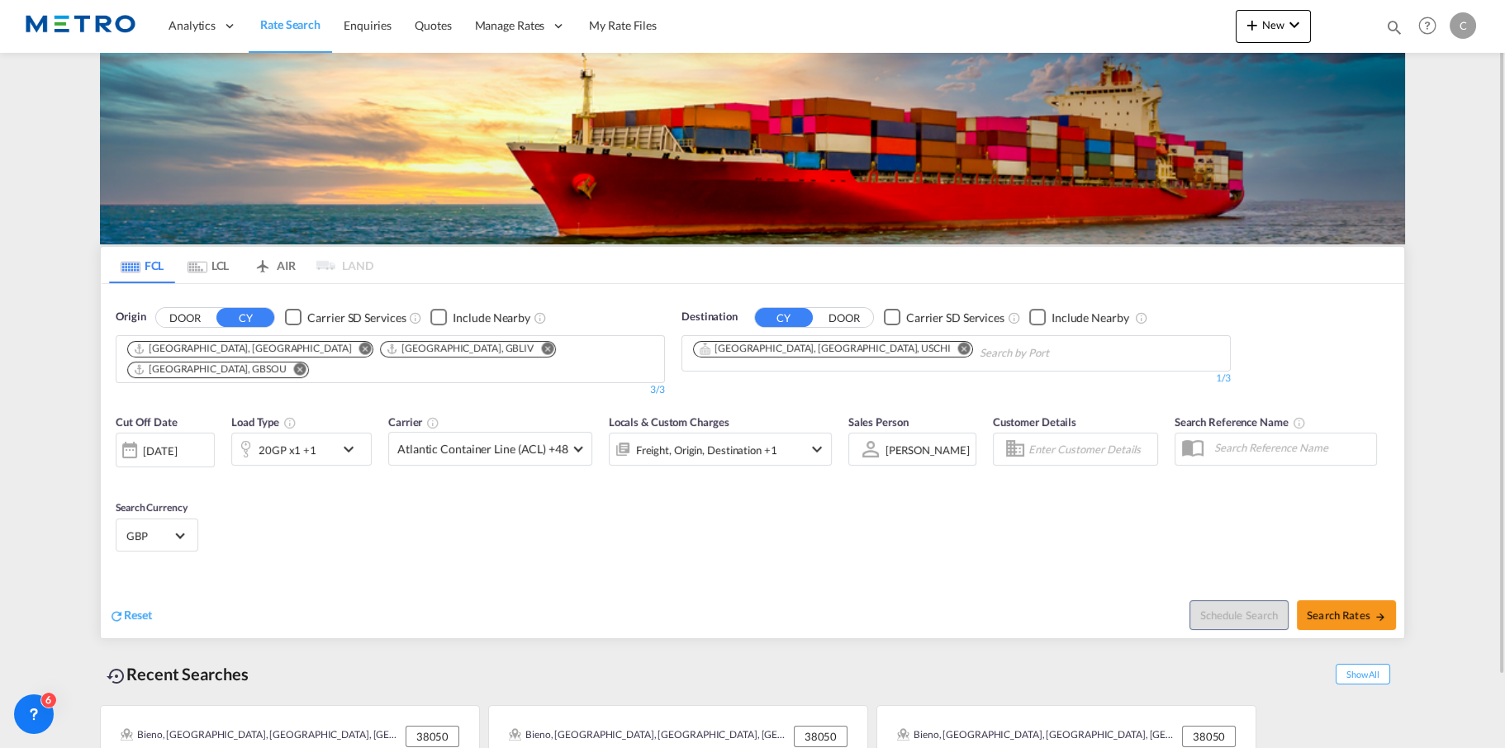
click at [568, 500] on div "Cut Off Date [DATE] [DATE] Load Type 20GP x1 +1 Carrier Atlantic Container Line…" at bounding box center [753, 486] width 1304 height 161
click at [709, 445] on div "Freight, Origin, Destination +1" at bounding box center [706, 450] width 141 height 23
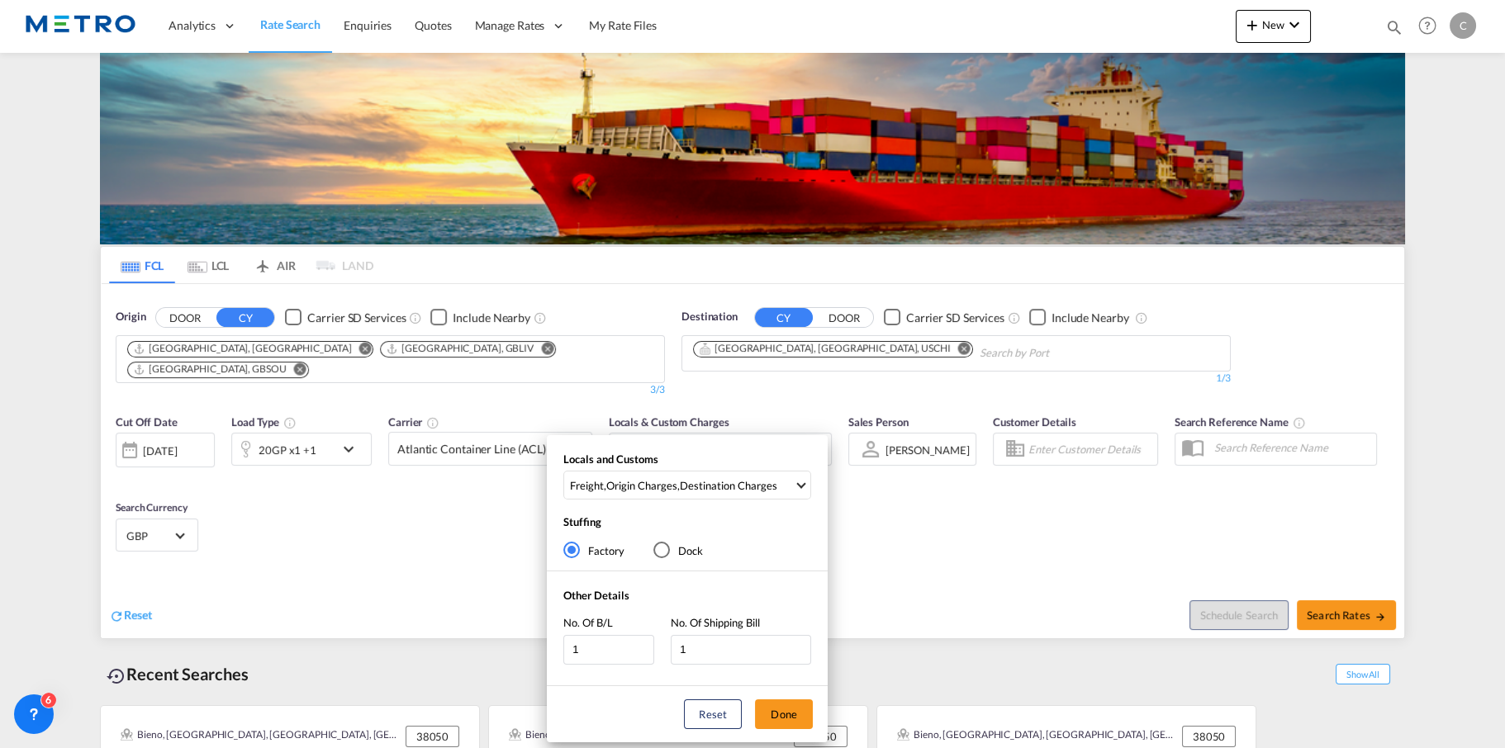
click at [672, 550] on md-radio-button "Dock" at bounding box center [678, 550] width 50 height 17
click at [625, 553] on md-radio-group "Factory Dock" at bounding box center [687, 550] width 248 height 17
click at [623, 550] on md-radio-button "Factory" at bounding box center [593, 550] width 61 height 17
click at [687, 493] on md-select-value "Freight , Origin Charges , Destination Charges" at bounding box center [689, 485] width 242 height 27
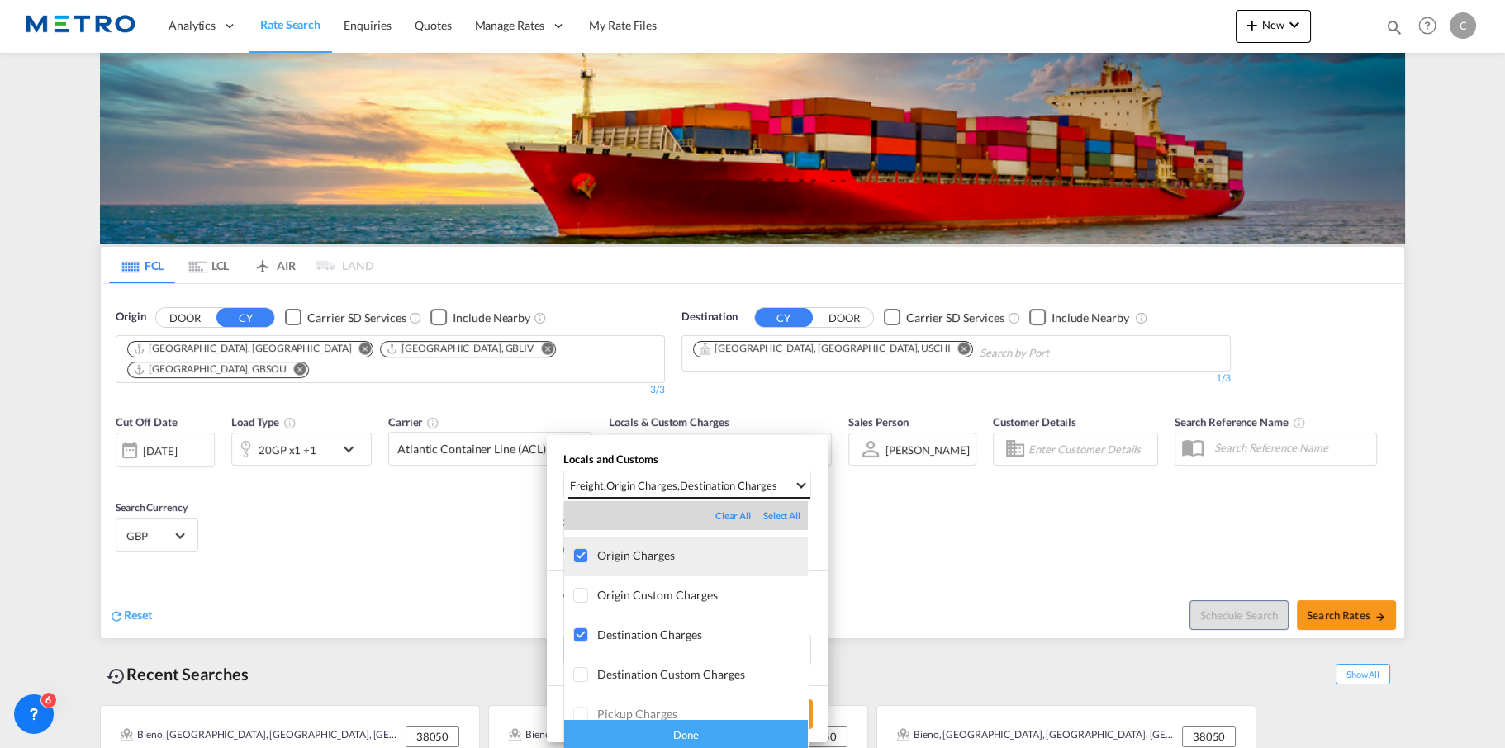
scroll to position [0, 0]
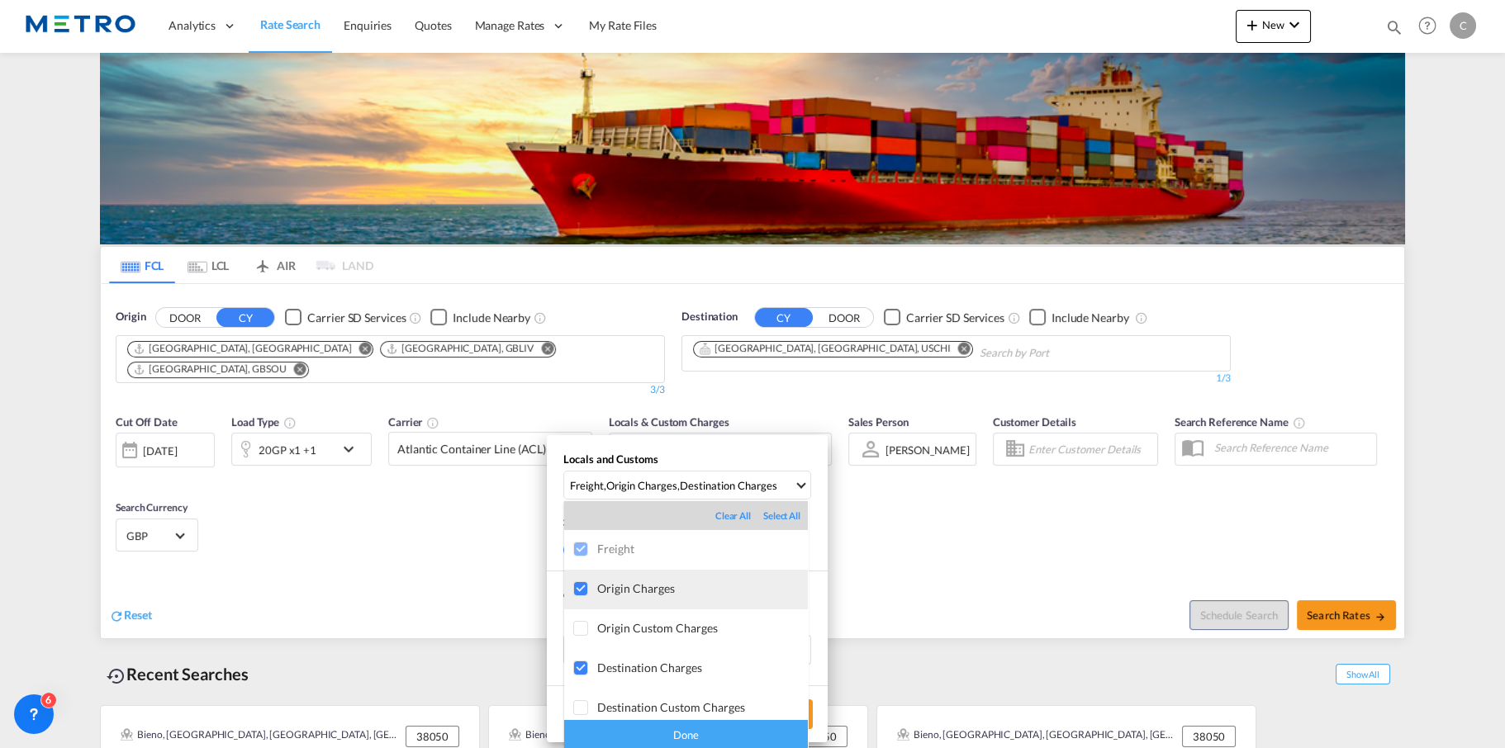
click at [607, 589] on div "Origin Charges" at bounding box center [702, 589] width 211 height 14
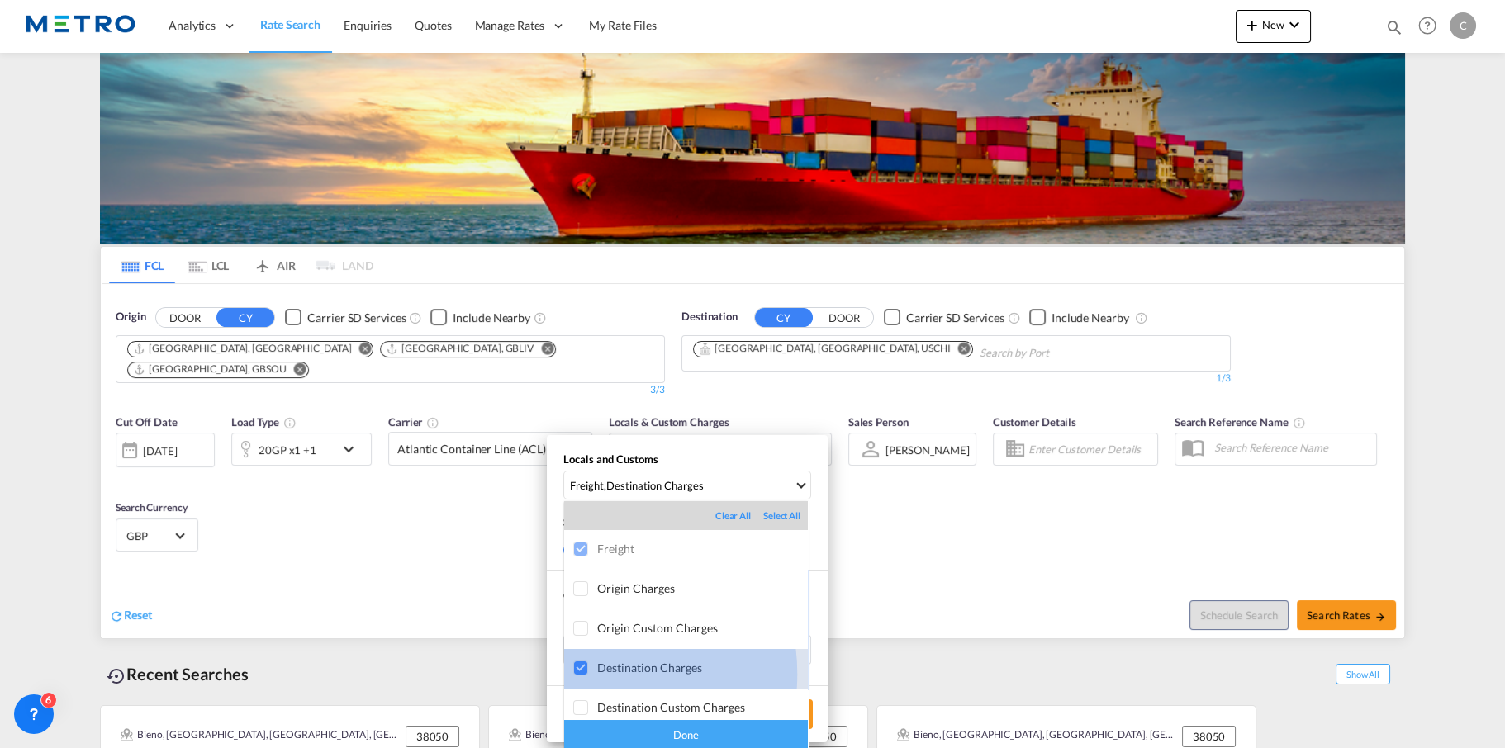
click at [590, 674] on div at bounding box center [581, 669] width 17 height 17
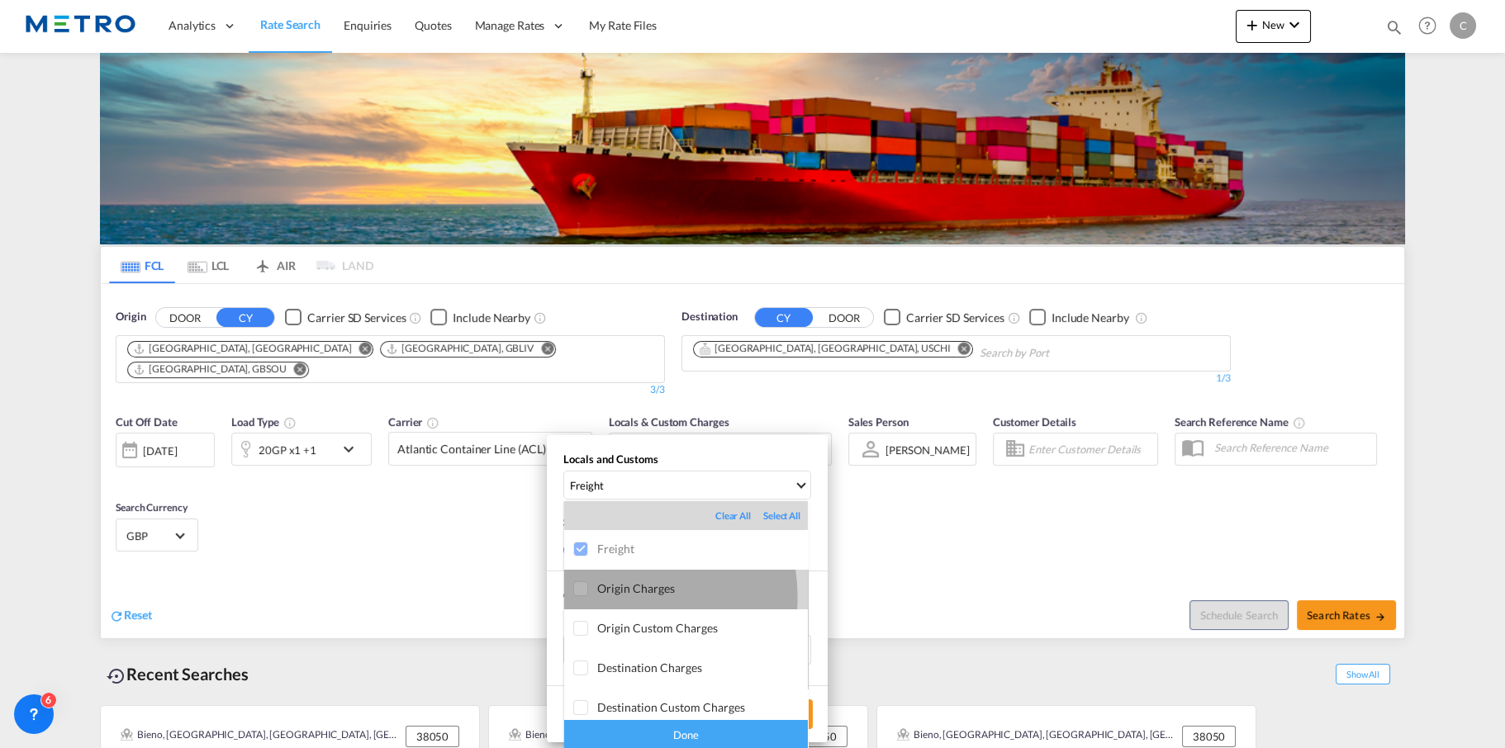
click at [611, 597] on md-option "Origin Charges" at bounding box center [686, 590] width 244 height 40
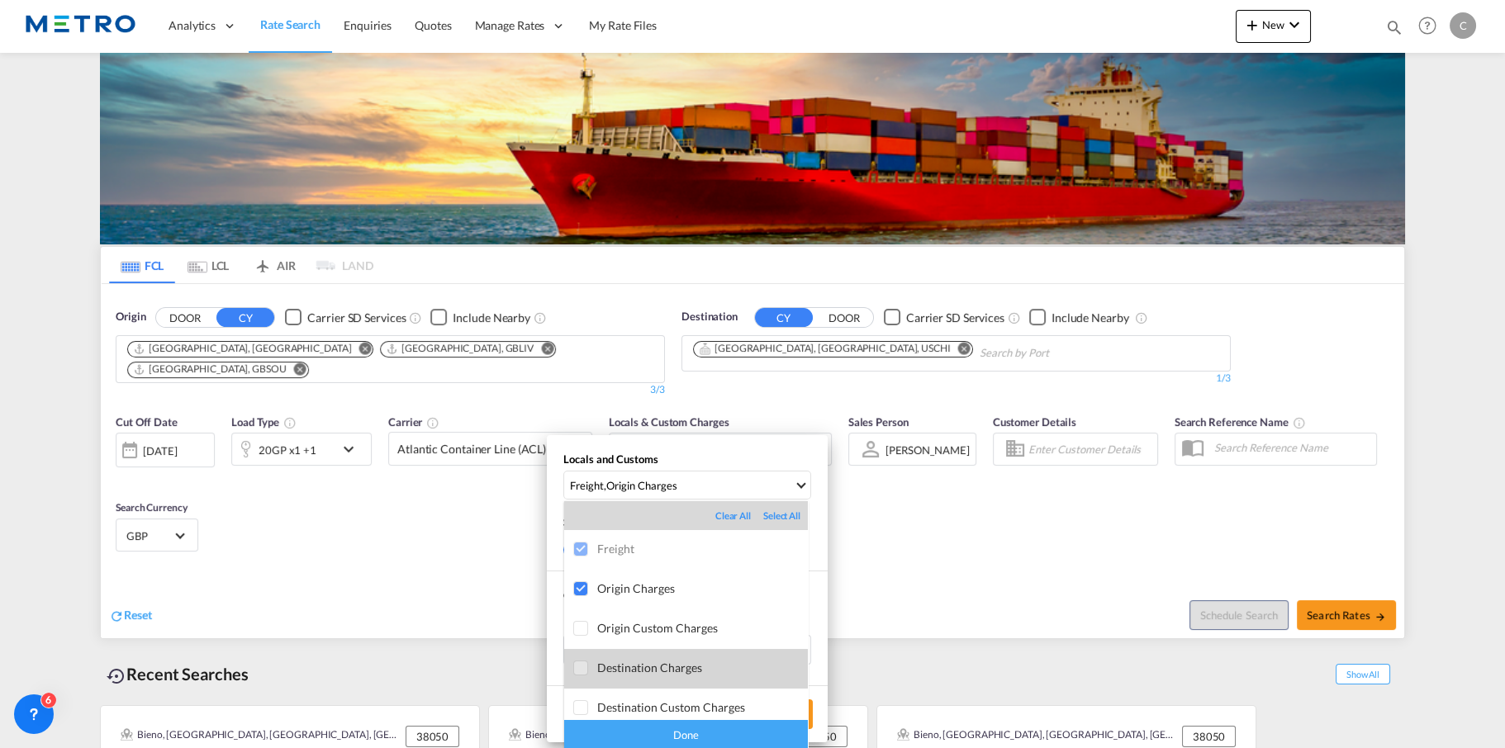
click at [576, 672] on div at bounding box center [581, 669] width 17 height 17
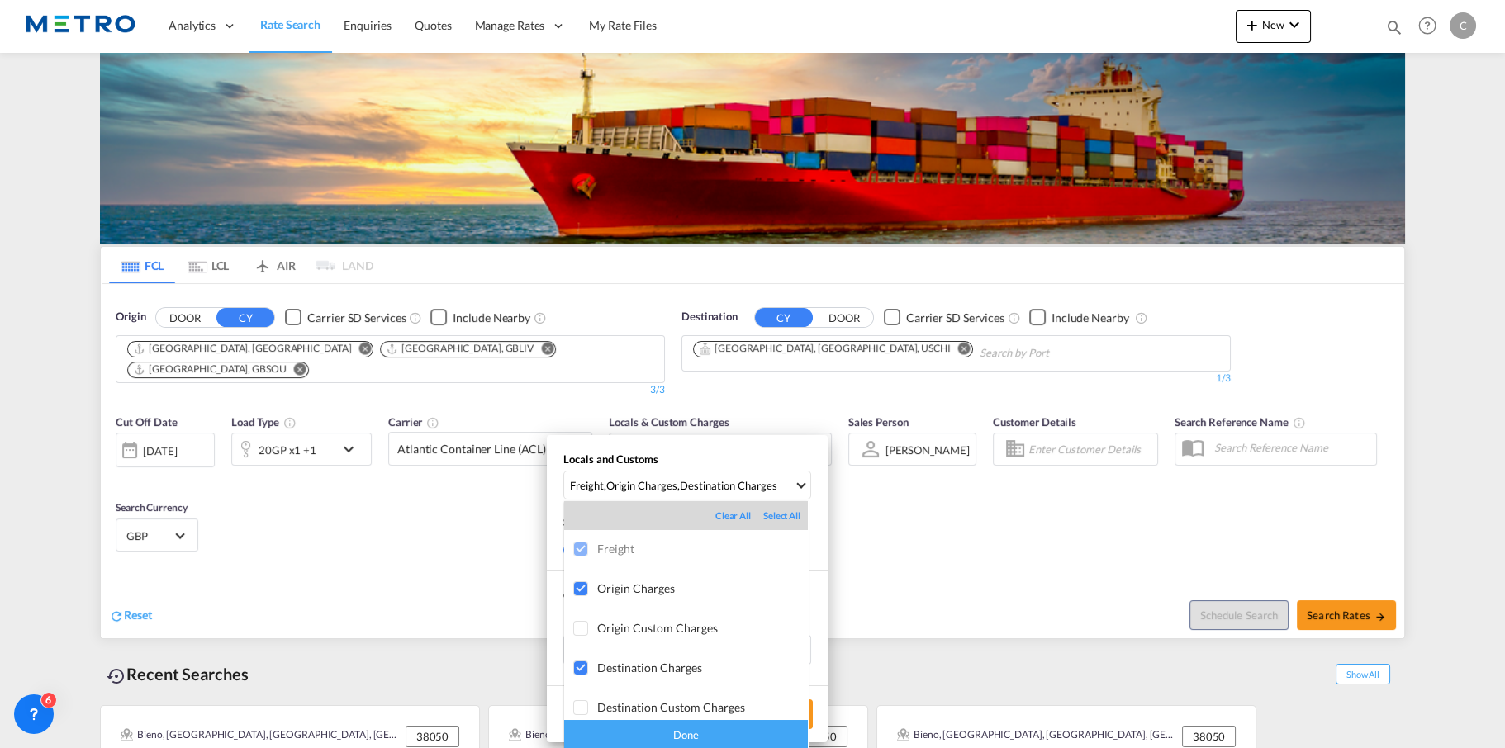
click at [632, 733] on div "Done" at bounding box center [686, 734] width 244 height 29
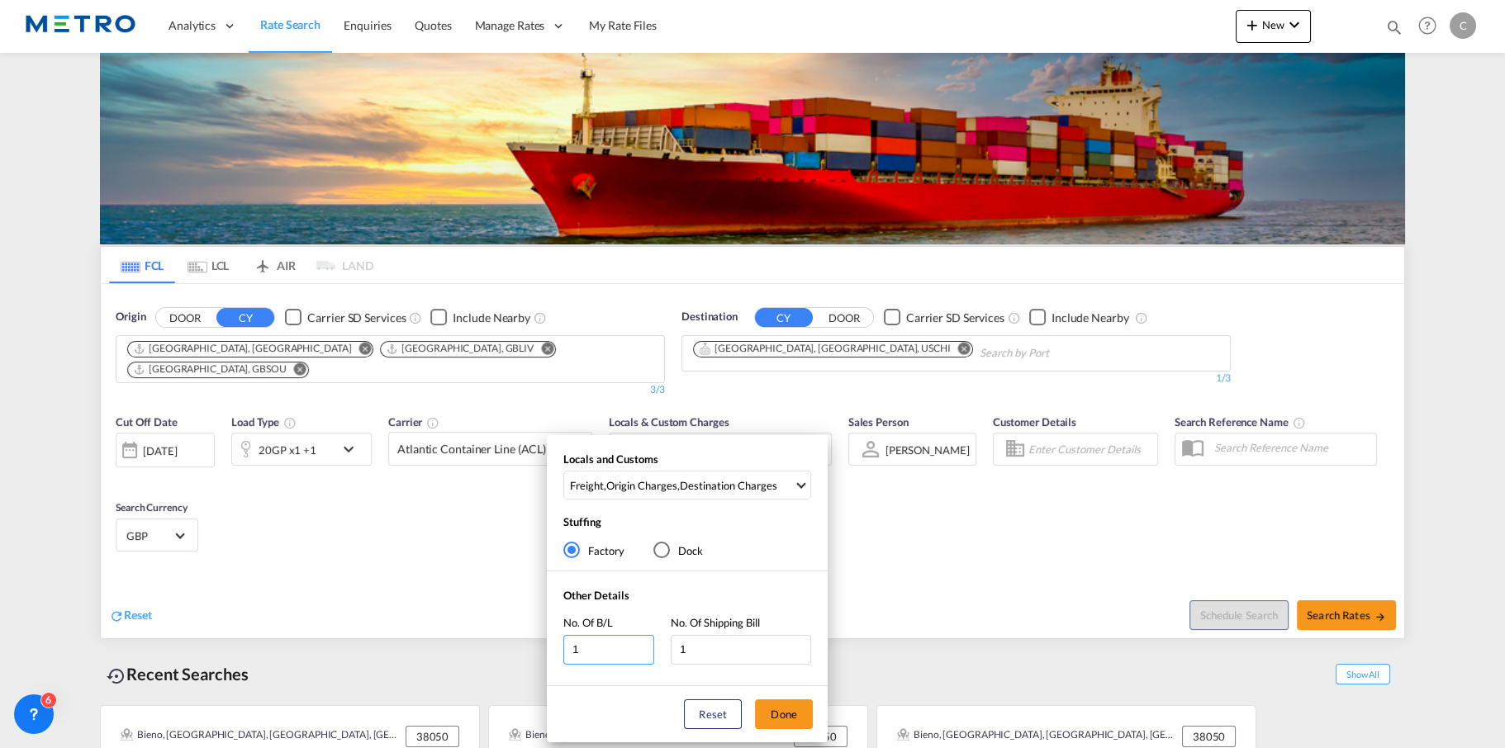
click at [619, 653] on input "1" at bounding box center [608, 650] width 91 height 30
drag, startPoint x: 606, startPoint y: 649, endPoint x: 544, endPoint y: 644, distance: 62.1
click at [544, 644] on div "Locals and Customs Freight , Origin Charges , Destination Charges Stuffing Fact…" at bounding box center [752, 374] width 1505 height 748
type input "5"
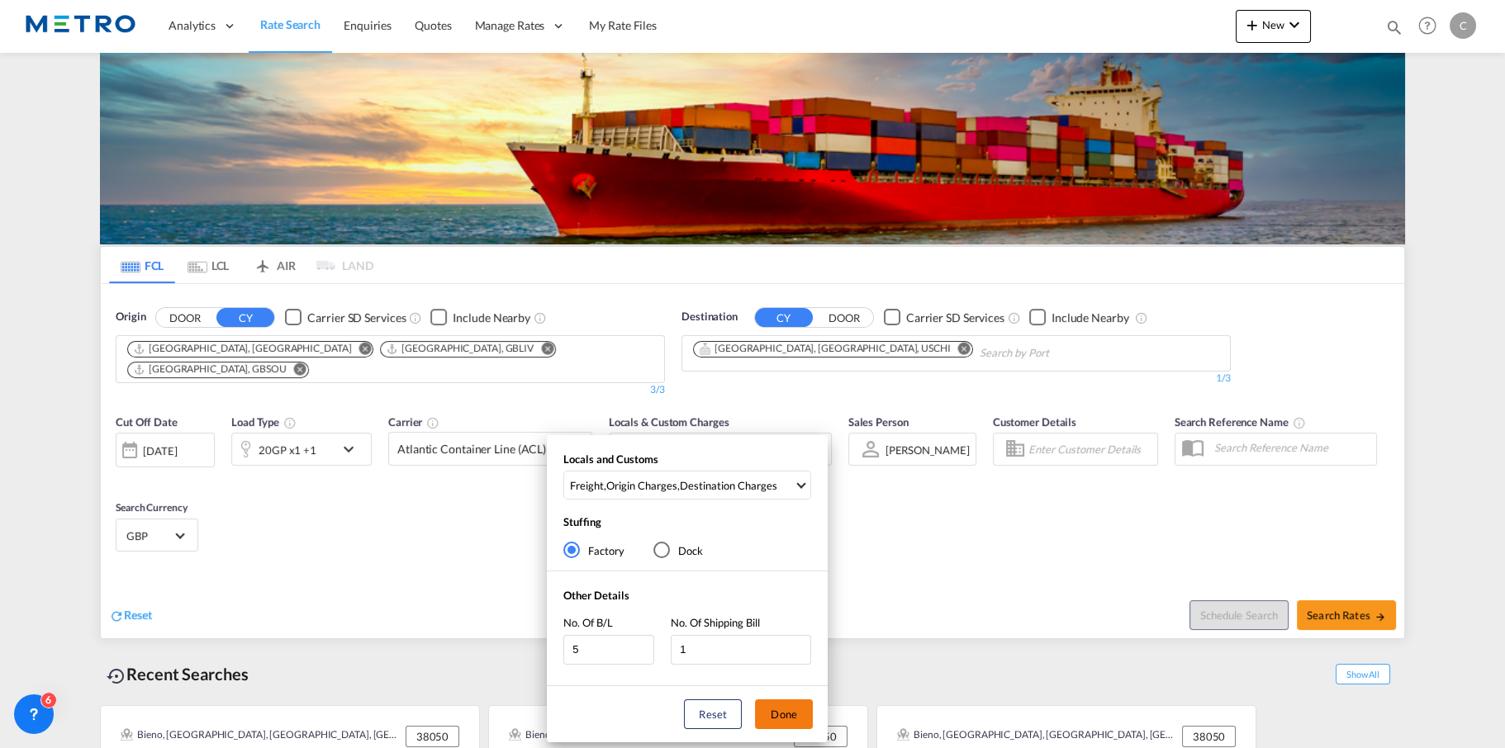
click at [786, 710] on button "Done" at bounding box center [784, 715] width 58 height 30
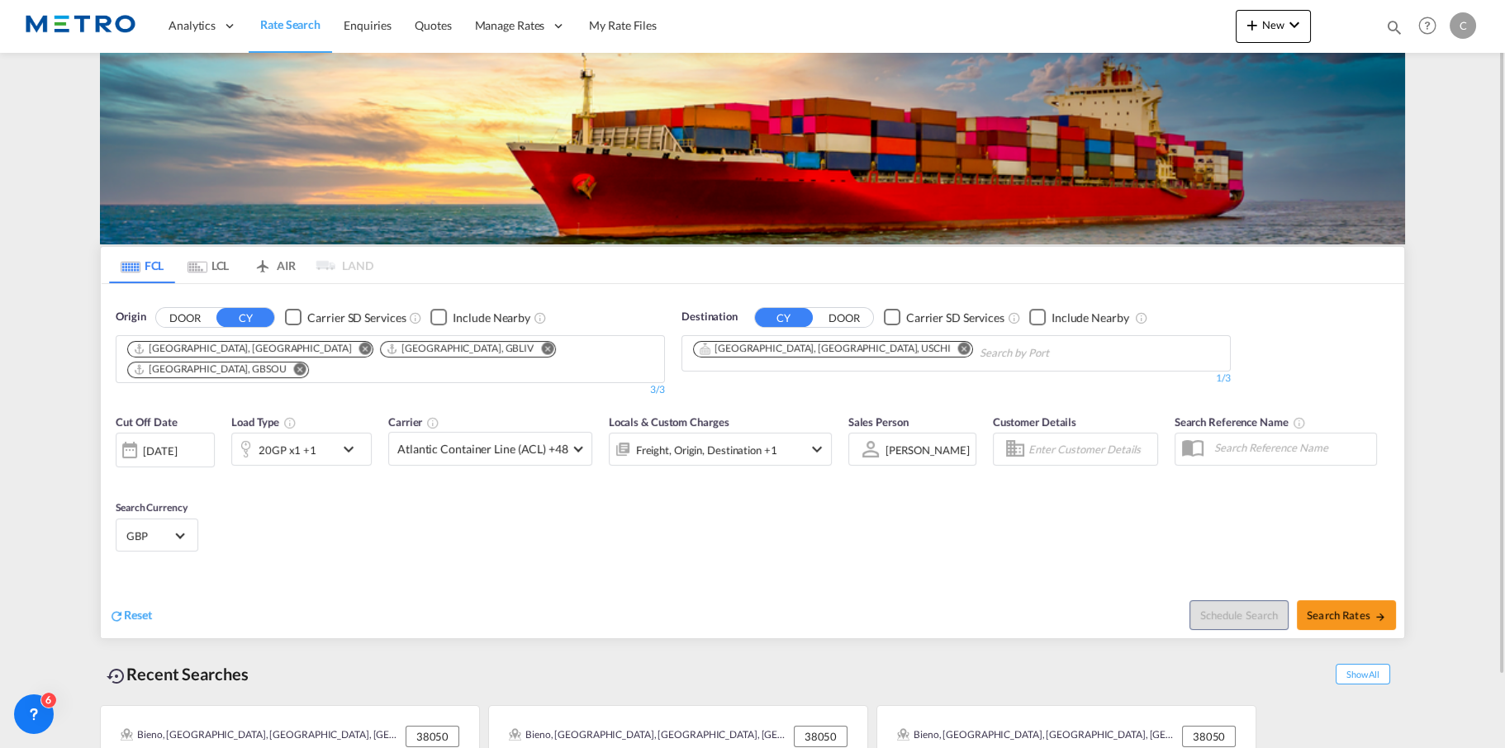
click at [801, 516] on div "Cut Off Date [DATE] [DATE] Load Type 20GP x1 +1 Carrier Atlantic Container Line…" at bounding box center [753, 486] width 1304 height 161
click at [177, 444] on div "[DATE]" at bounding box center [160, 451] width 34 height 15
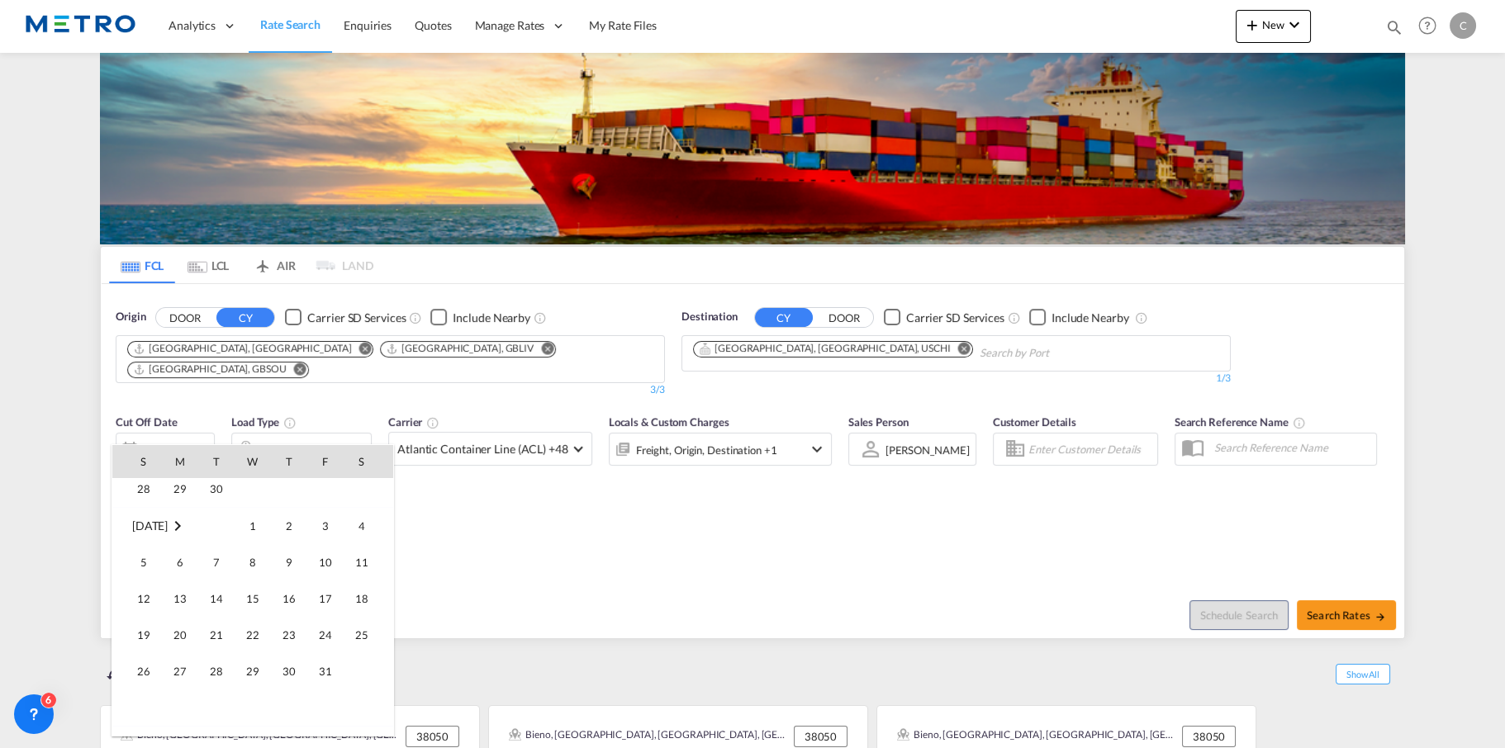
scroll to position [165, 0]
click at [259, 559] on span "1" at bounding box center [252, 550] width 33 height 33
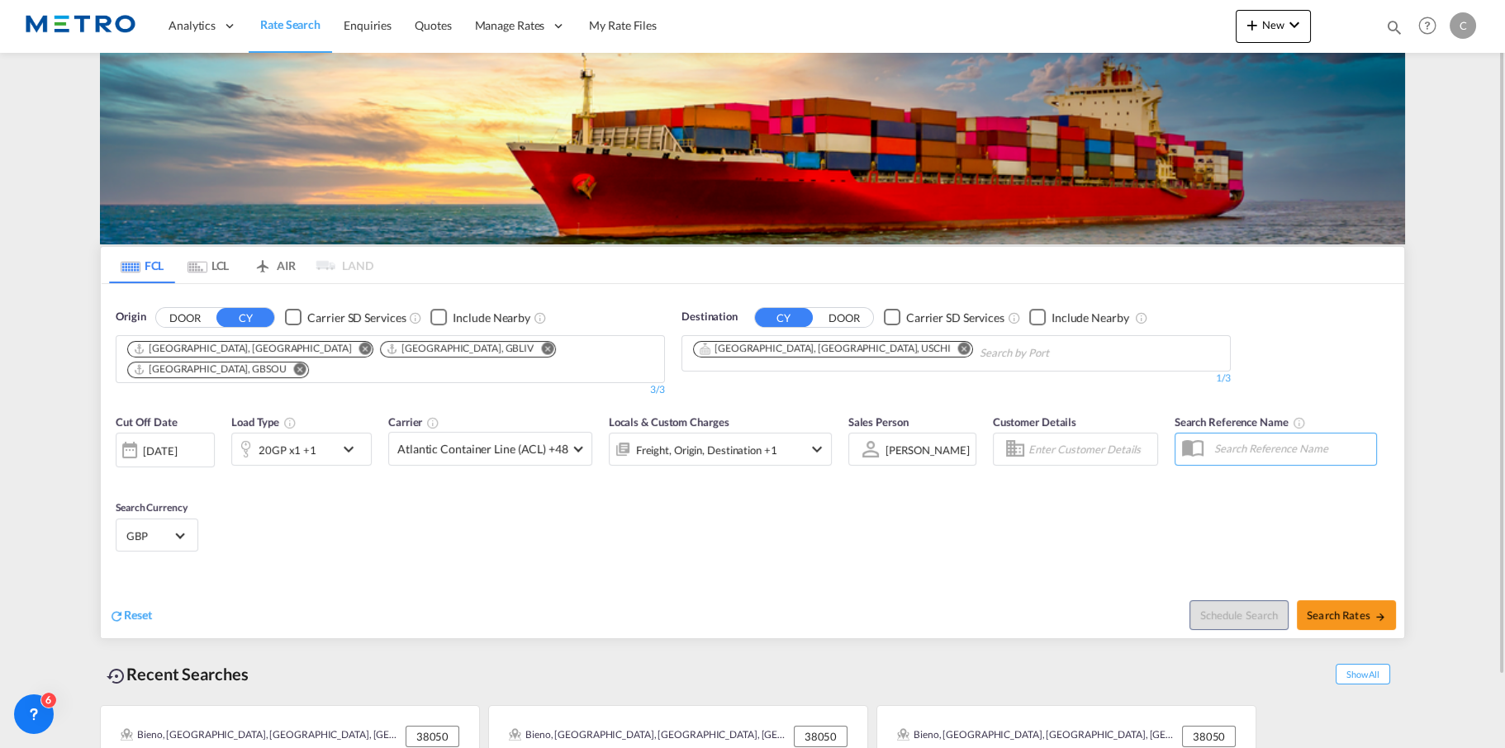
click at [577, 509] on div "Cut Off Date [DATE] [DATE] Load Type 20GP x1 +1 Carrier Atlantic Container Line…" at bounding box center [753, 486] width 1304 height 161
click at [1349, 612] on button "Search Rates" at bounding box center [1346, 616] width 99 height 30
type input "GBLGP,GBLIV,GBSOU to USCHI / [DATE]"
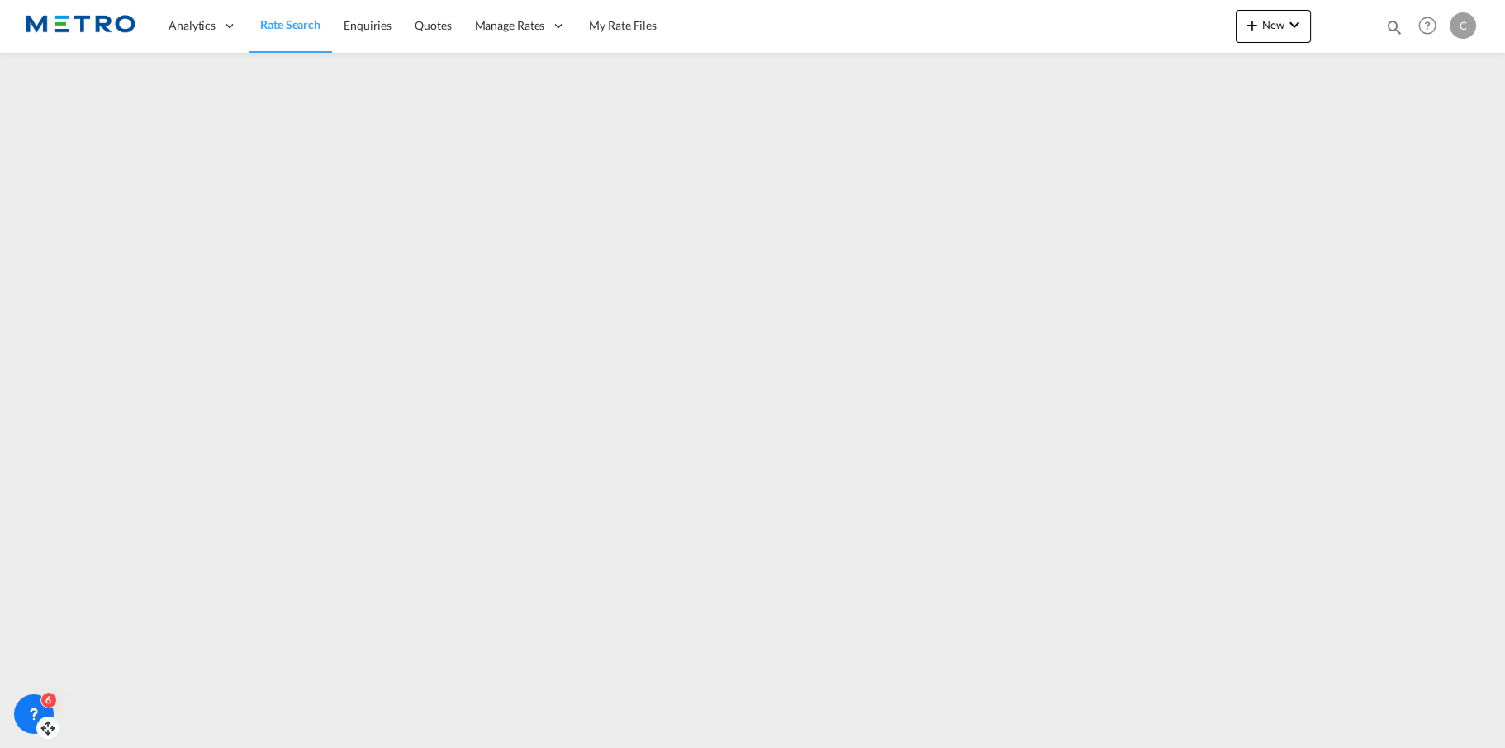
click at [31, 710] on icon at bounding box center [34, 713] width 6 height 7
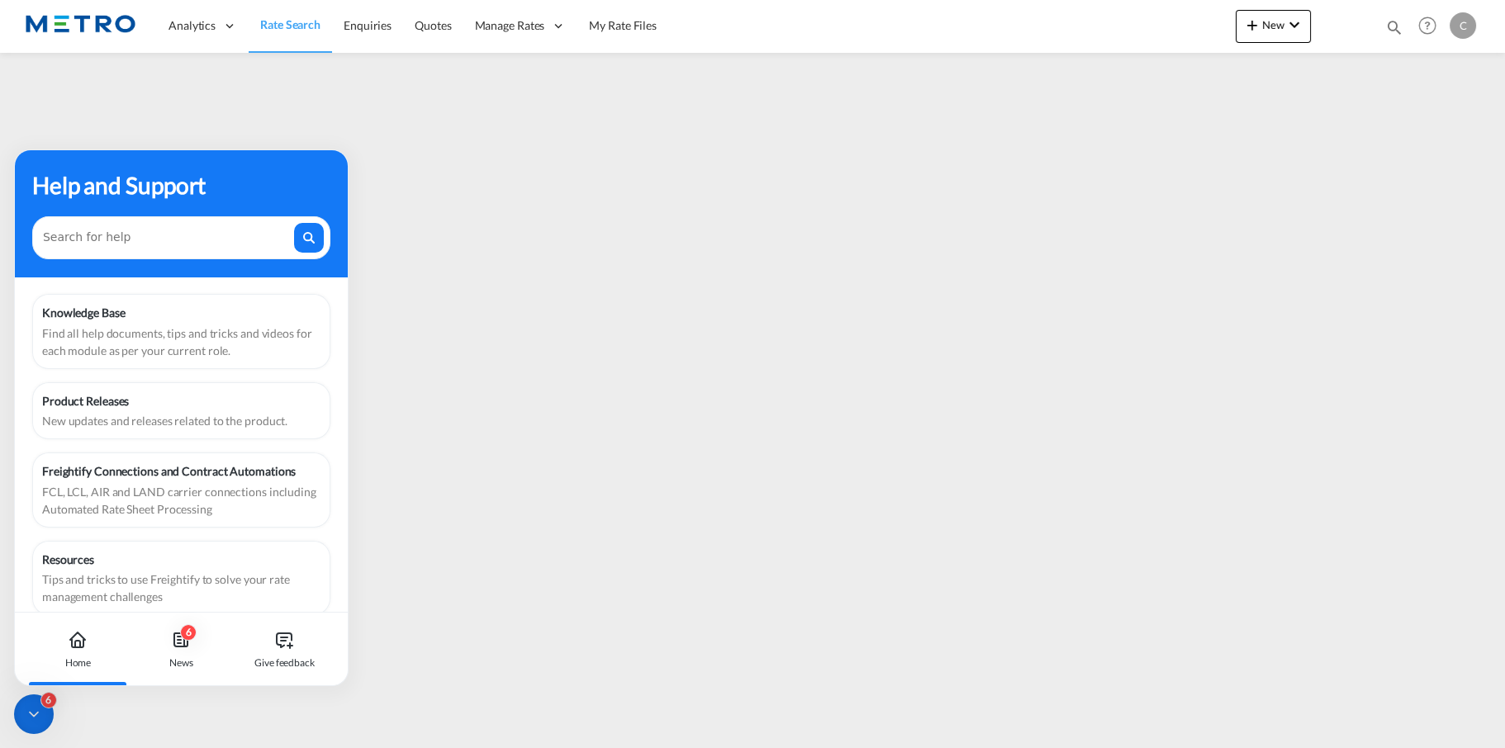
click at [32, 719] on icon at bounding box center [34, 714] width 17 height 17
